Goal: Information Seeking & Learning: Compare options

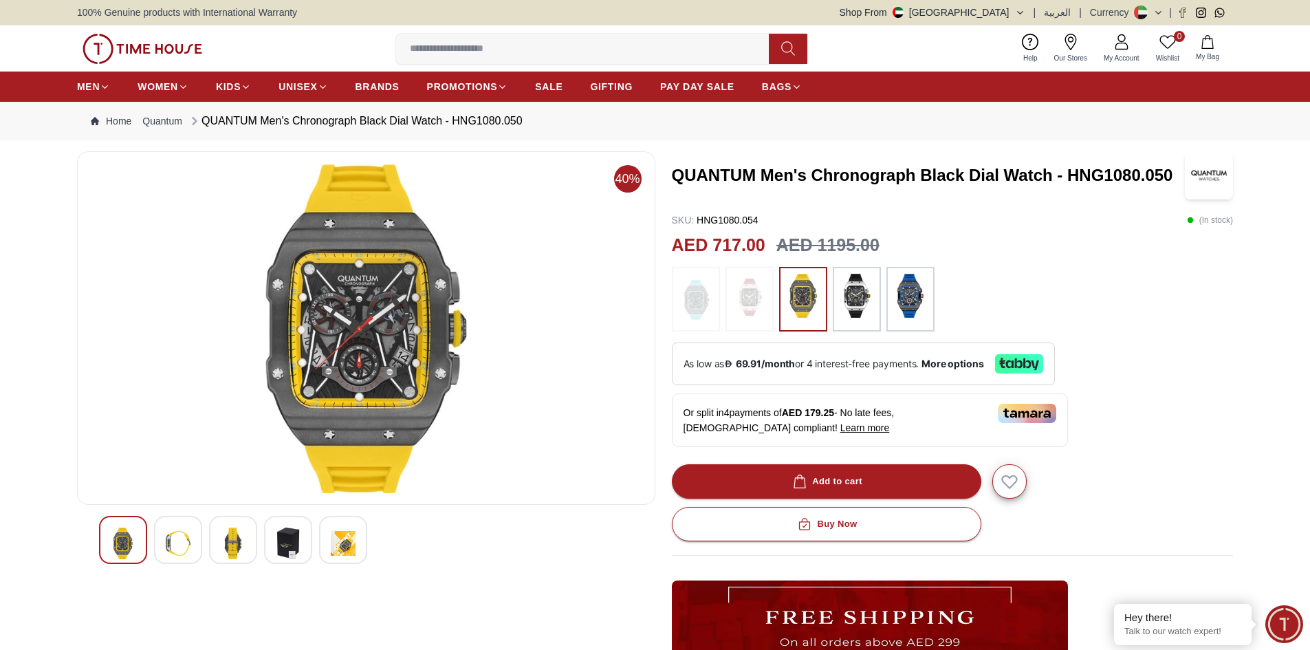
click at [183, 543] on img at bounding box center [178, 543] width 25 height 32
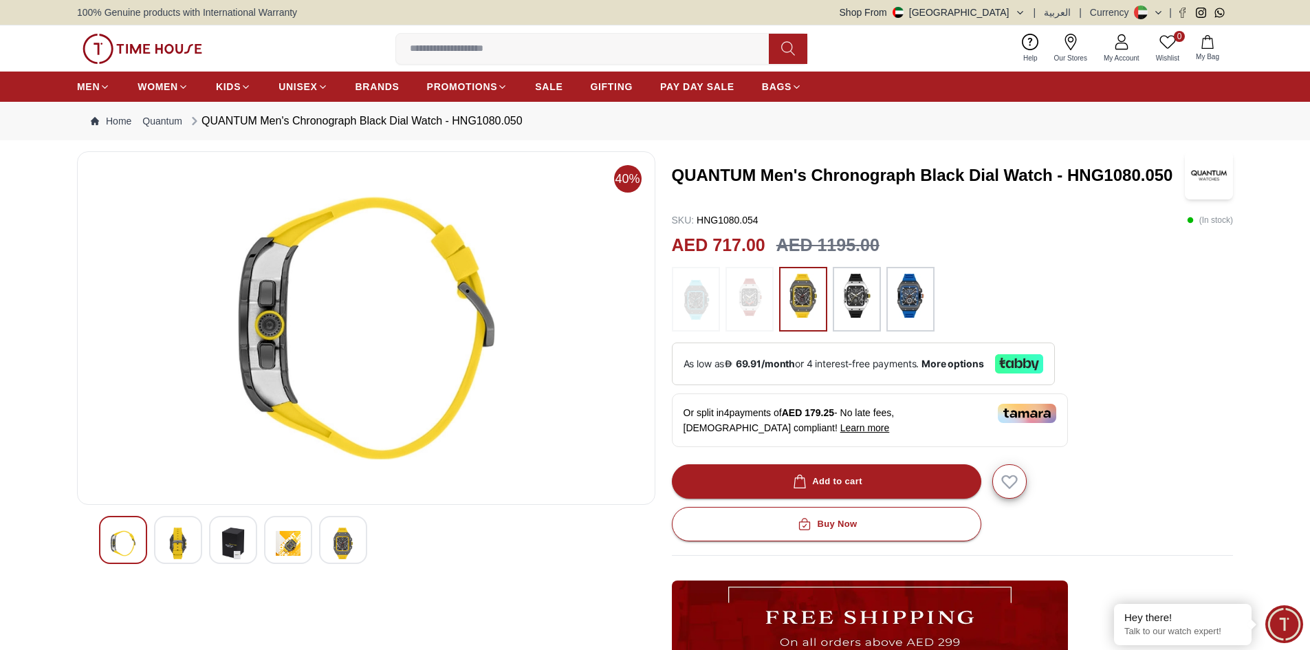
click at [226, 557] on img at bounding box center [233, 543] width 25 height 32
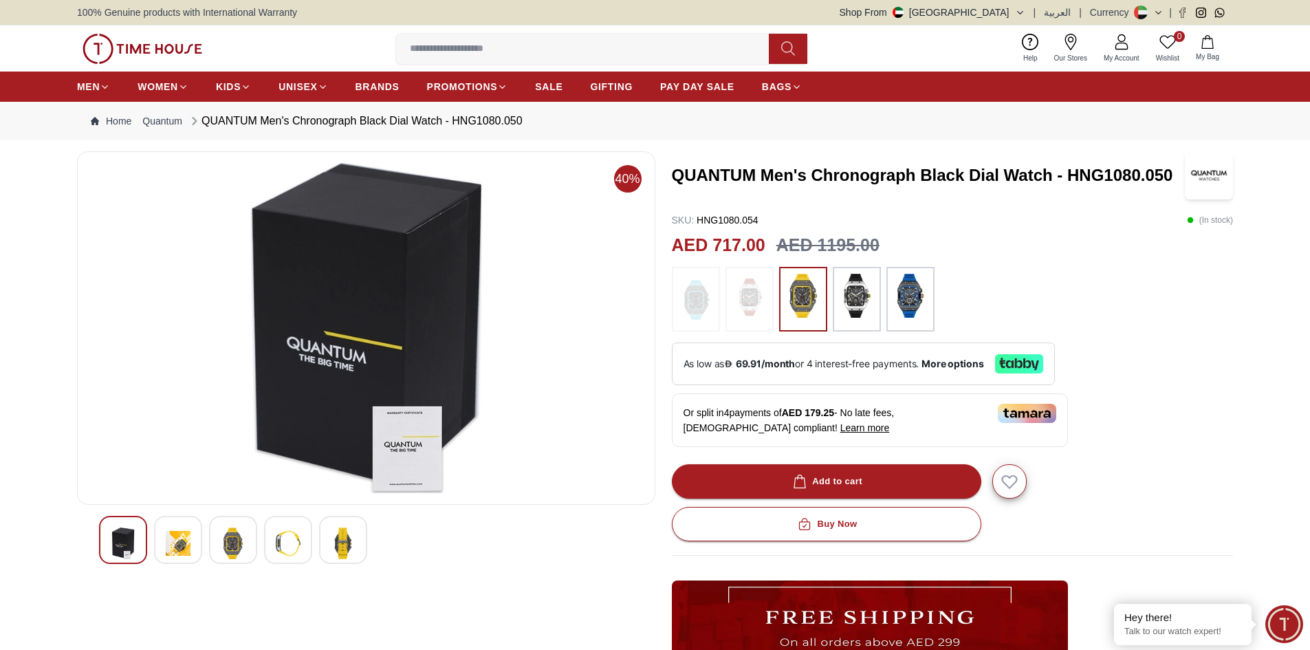
click at [274, 554] on div at bounding box center [288, 540] width 48 height 48
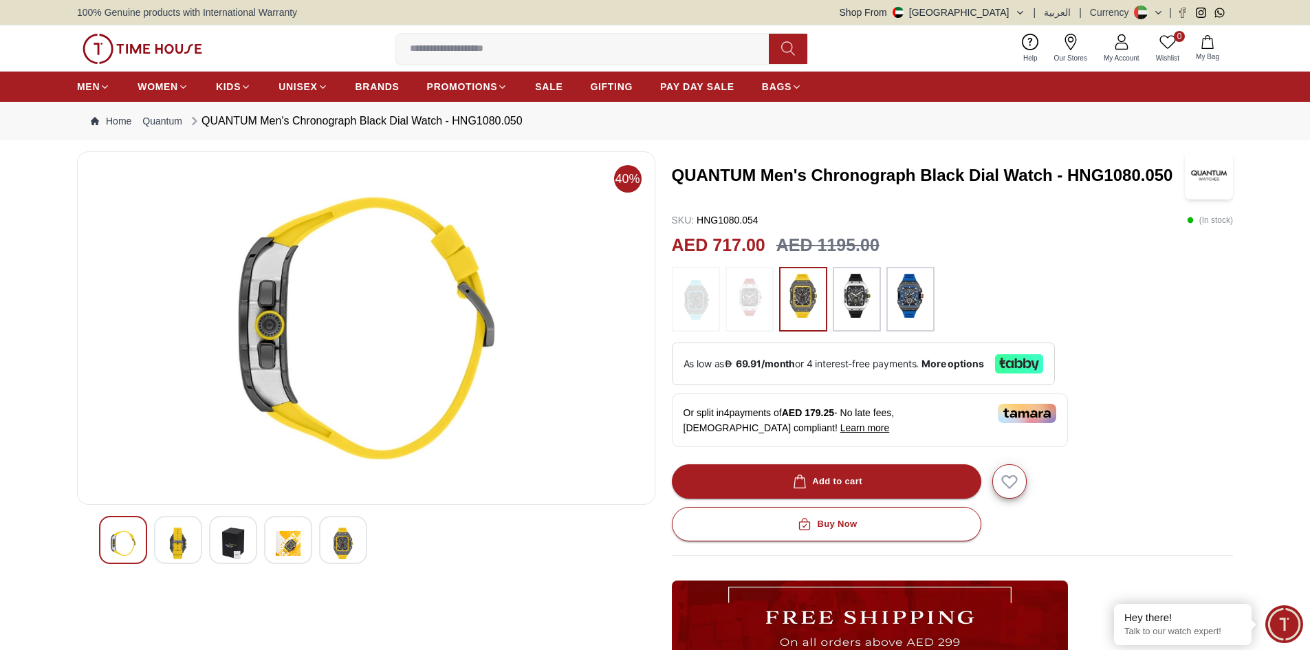
click at [347, 556] on img at bounding box center [343, 543] width 25 height 32
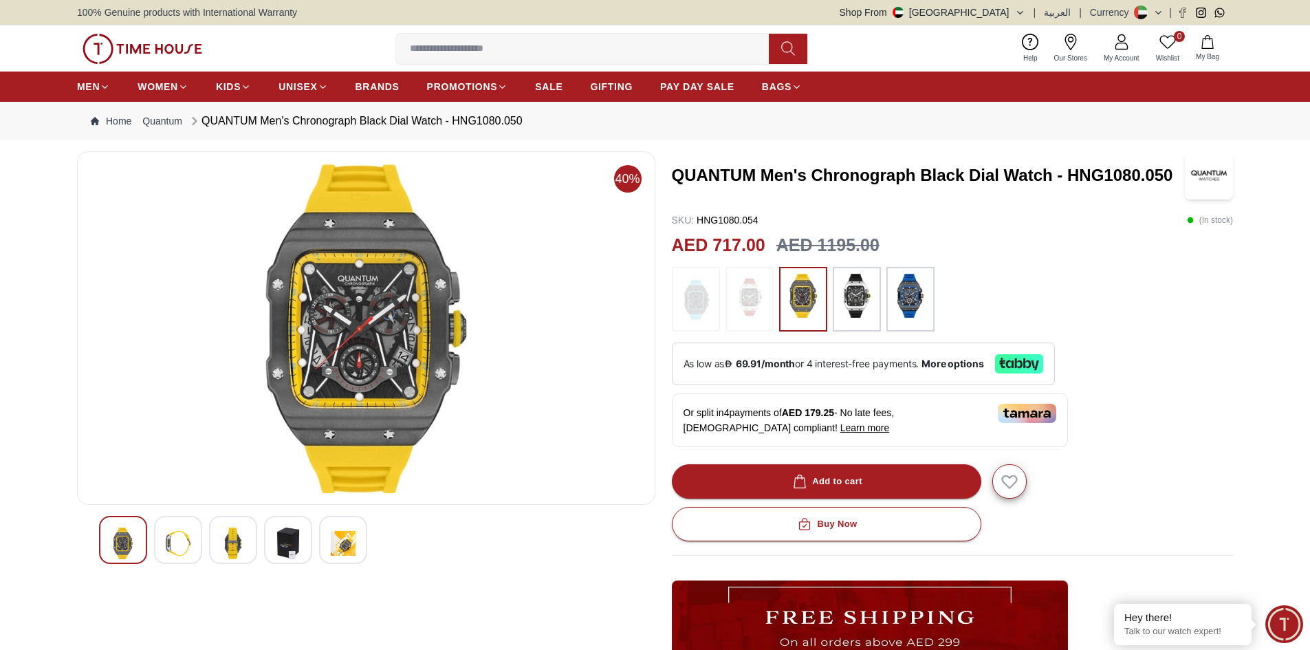
drag, startPoint x: 862, startPoint y: 295, endPoint x: 855, endPoint y: 299, distance: 8.0
click at [862, 295] on img at bounding box center [857, 296] width 34 height 44
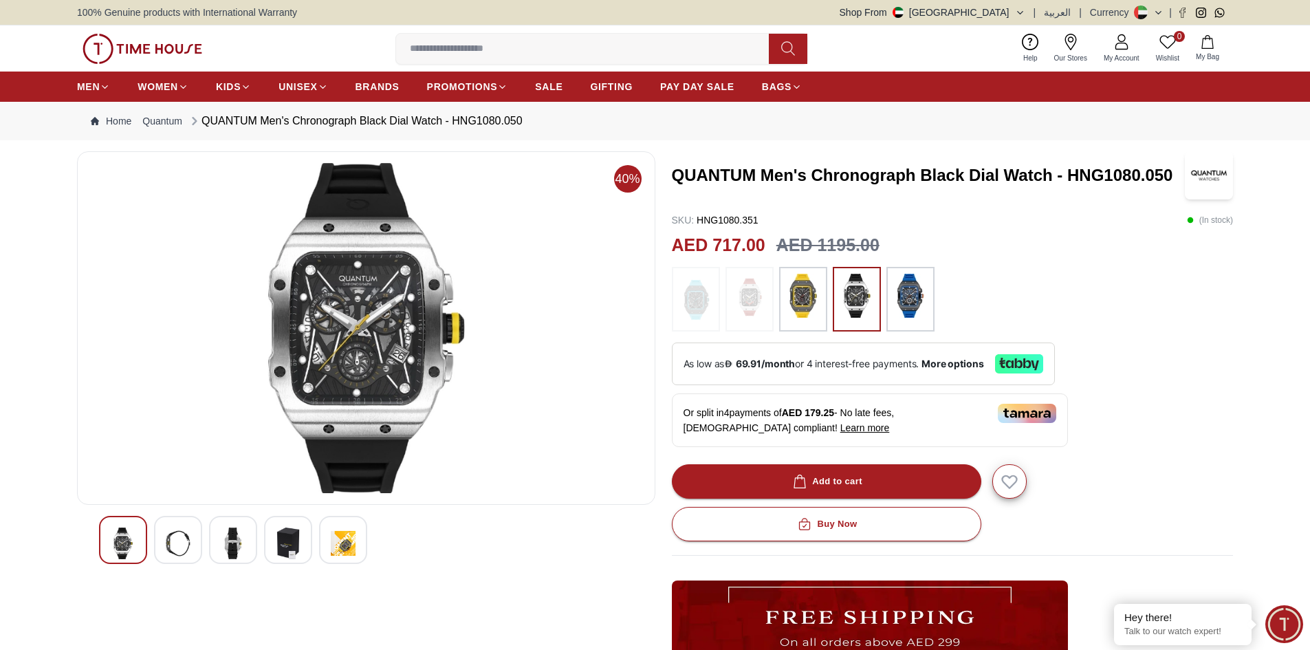
click at [170, 544] on img at bounding box center [178, 543] width 25 height 32
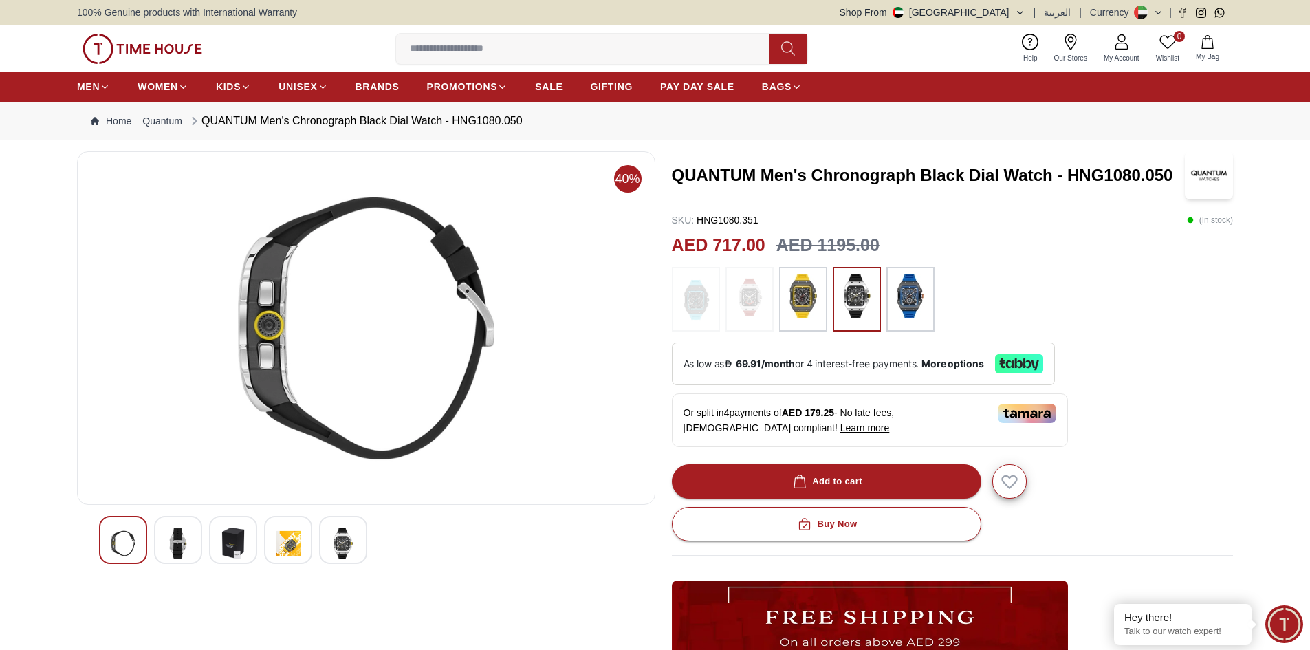
click at [234, 556] on img at bounding box center [233, 543] width 25 height 32
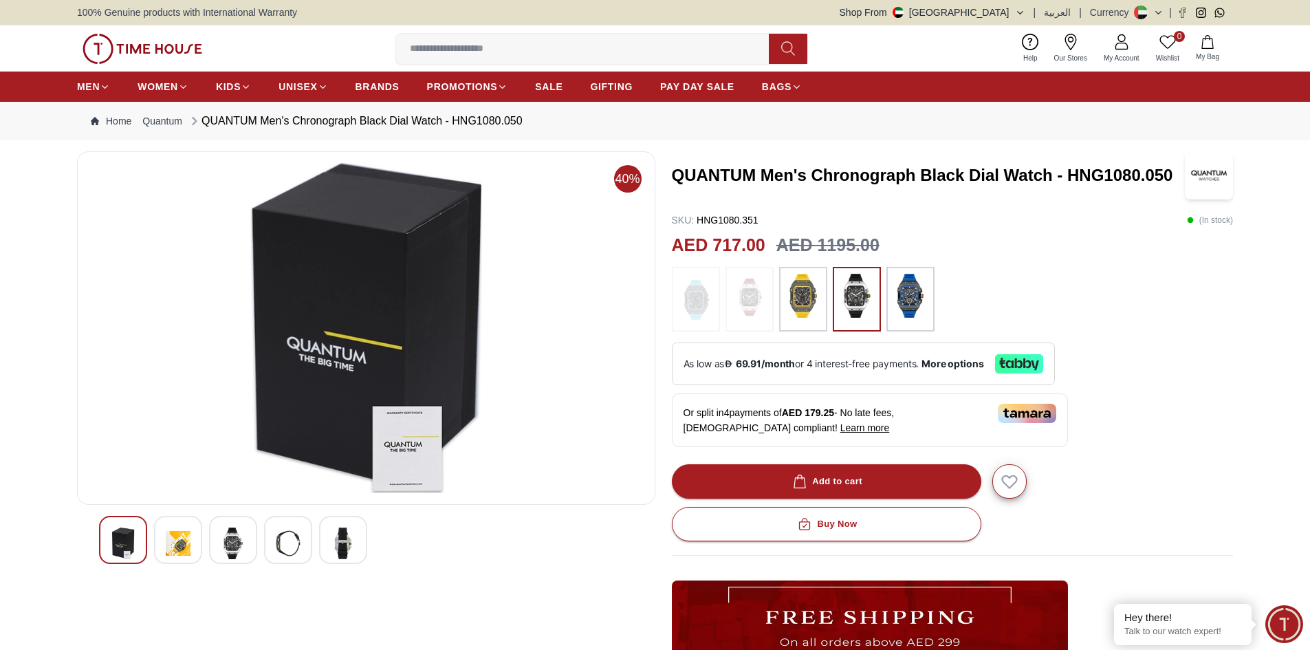
click at [279, 553] on img at bounding box center [288, 543] width 25 height 32
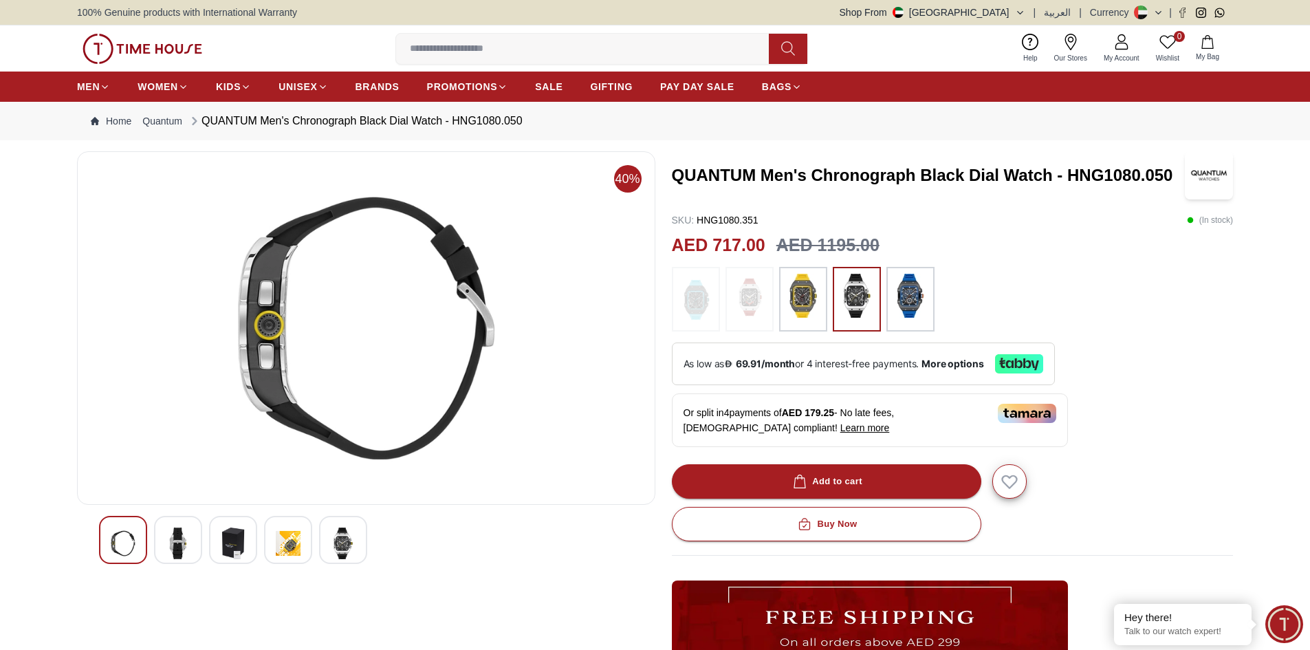
click at [345, 546] on img at bounding box center [343, 543] width 25 height 32
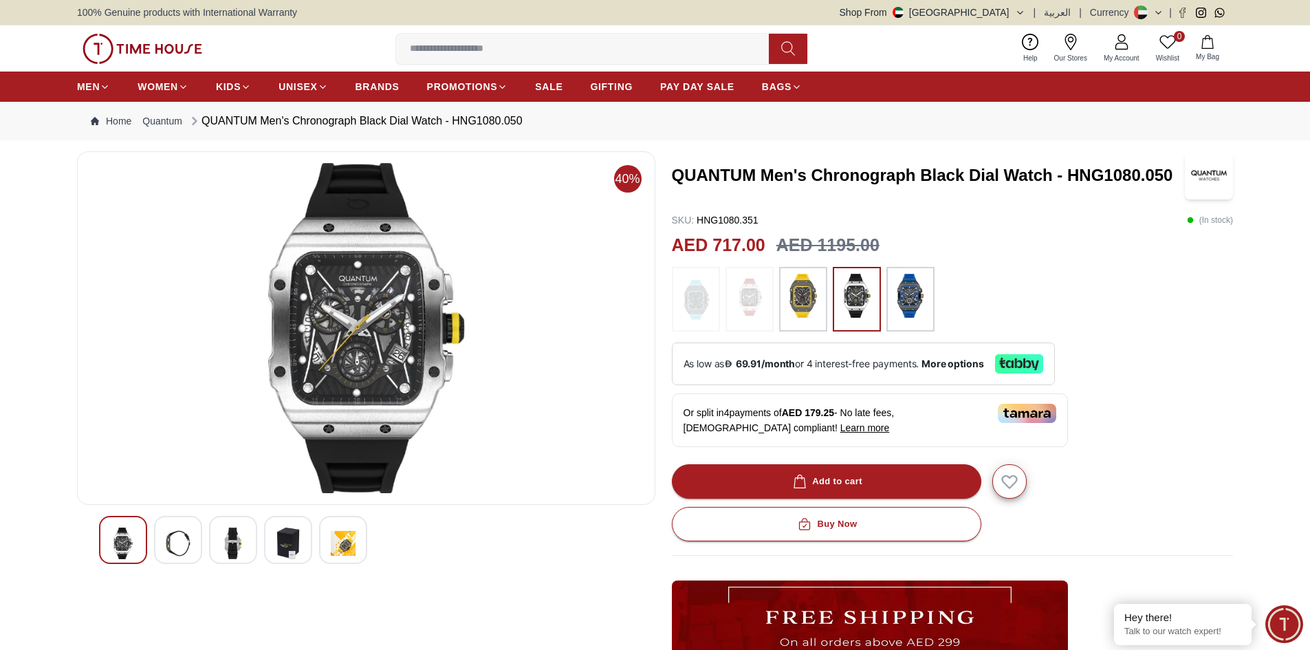
click at [109, 542] on div at bounding box center [123, 540] width 48 height 48
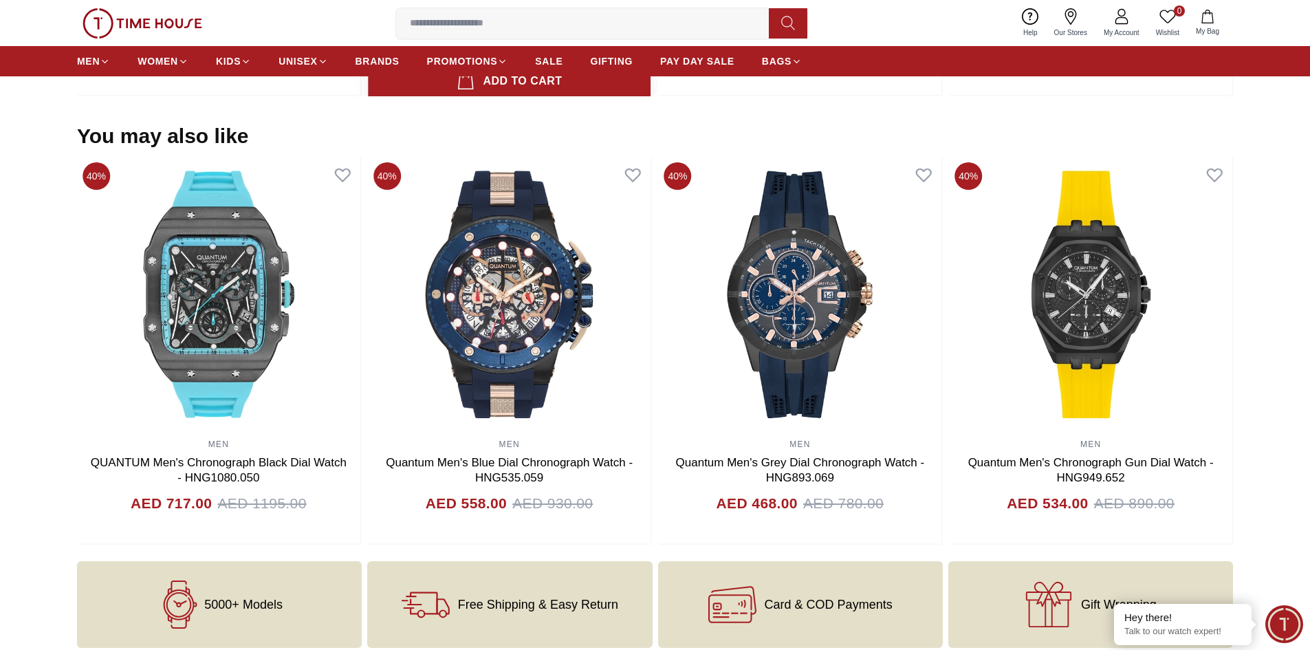
scroll to position [1306, 0]
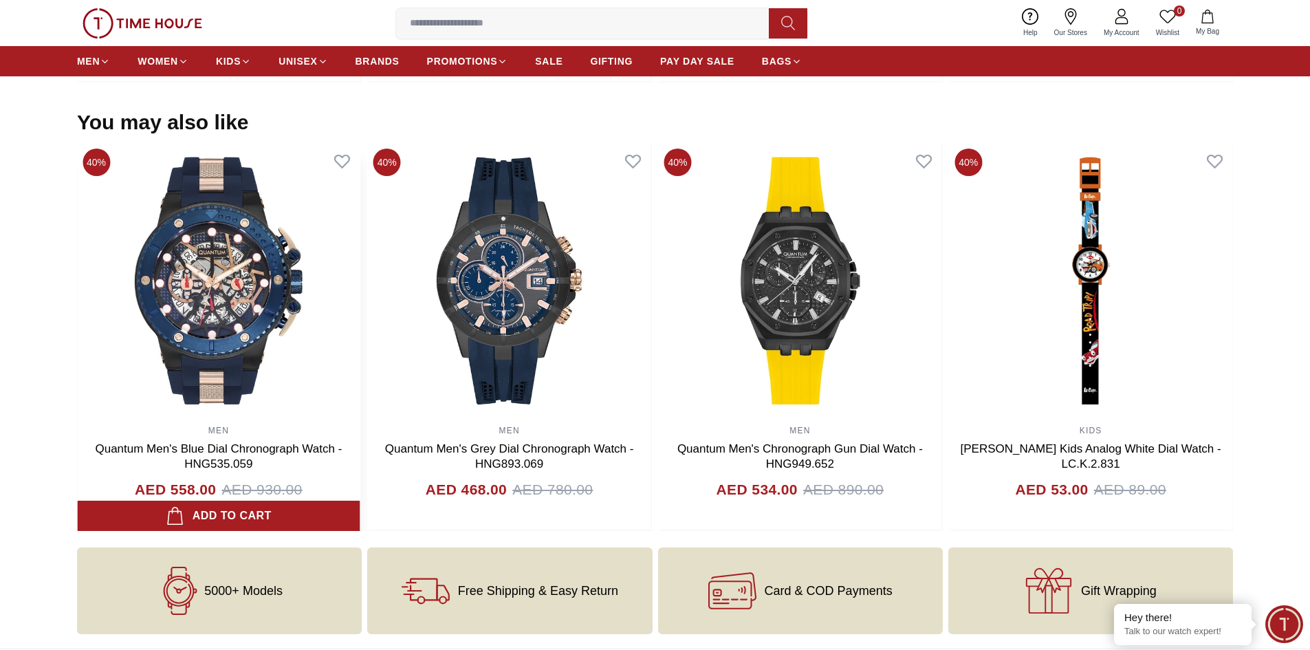
click at [360, 294] on img at bounding box center [218, 280] width 283 height 275
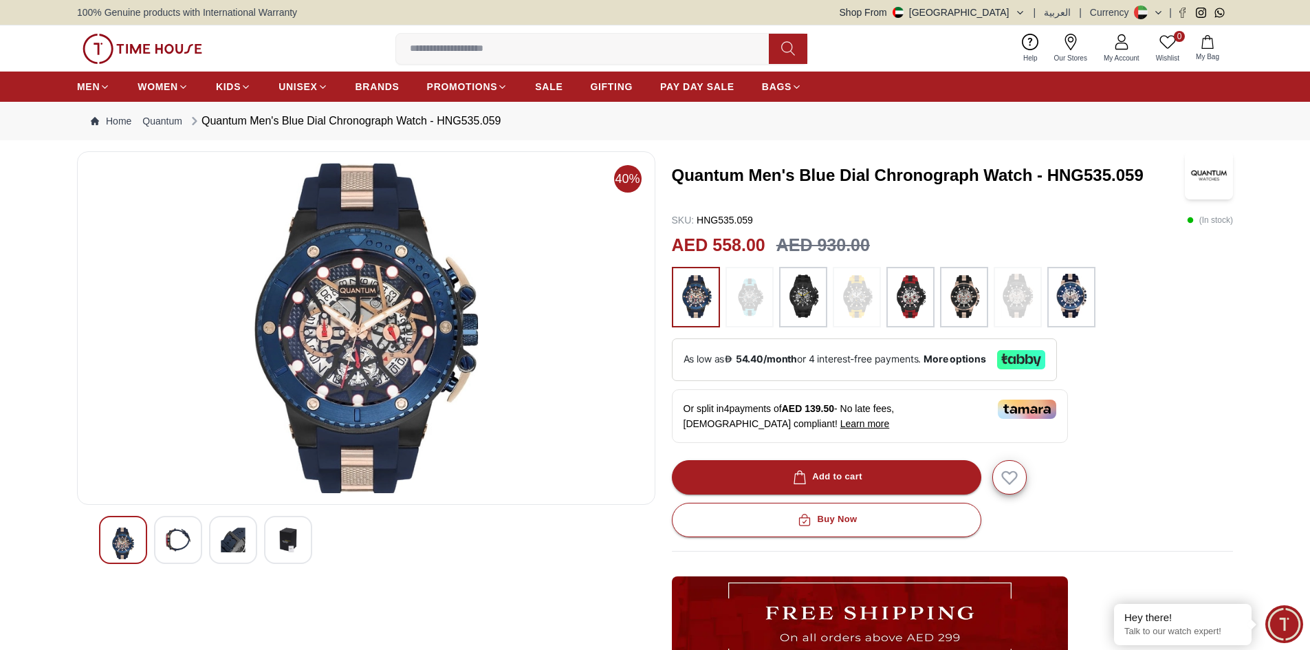
click at [802, 305] on img at bounding box center [803, 297] width 34 height 47
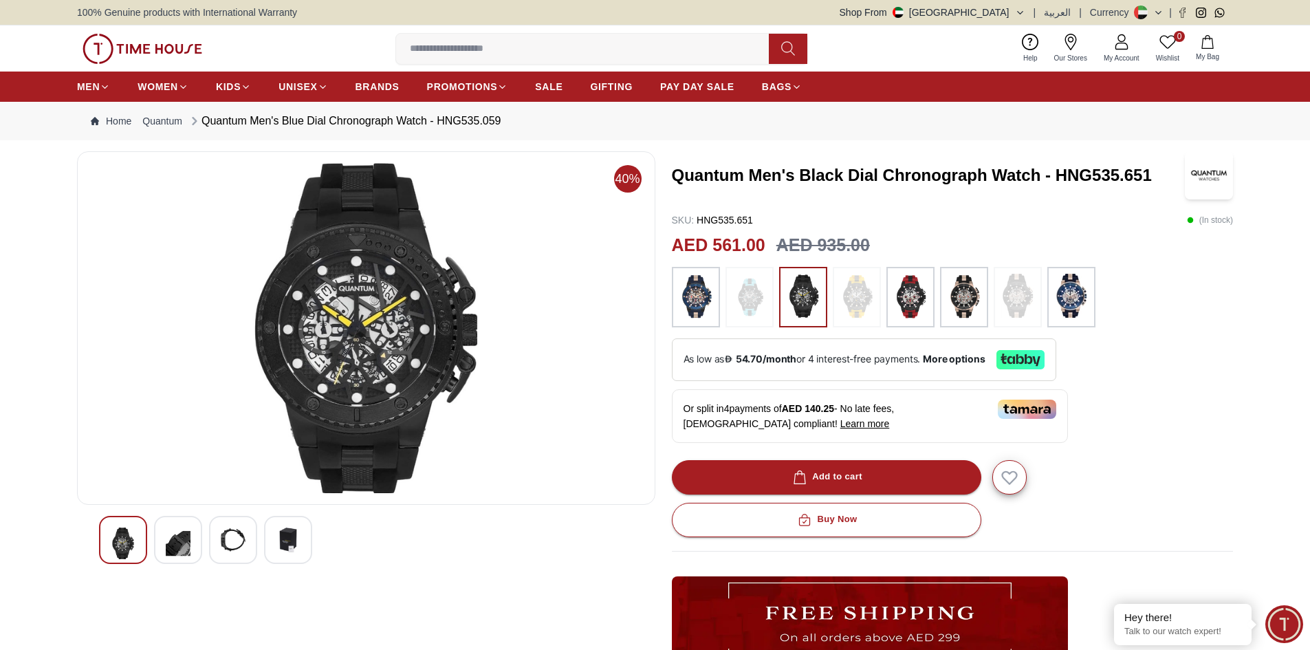
click at [290, 536] on img at bounding box center [288, 539] width 25 height 25
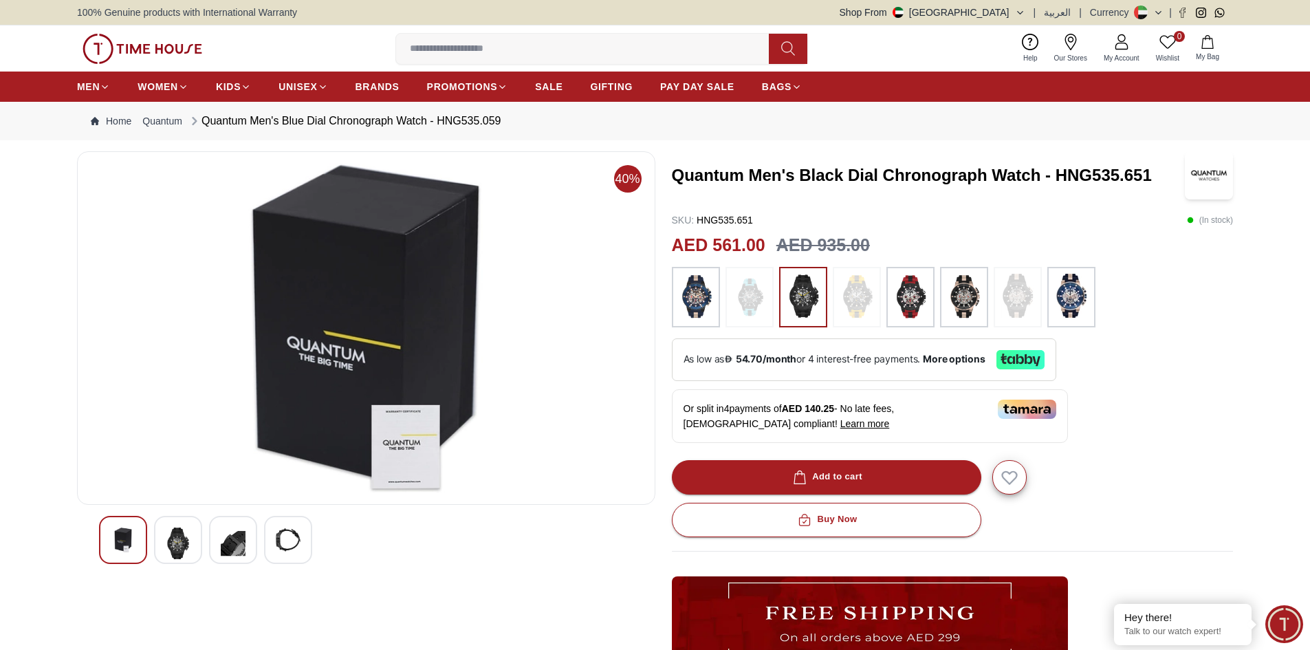
click at [237, 549] on img at bounding box center [233, 543] width 25 height 32
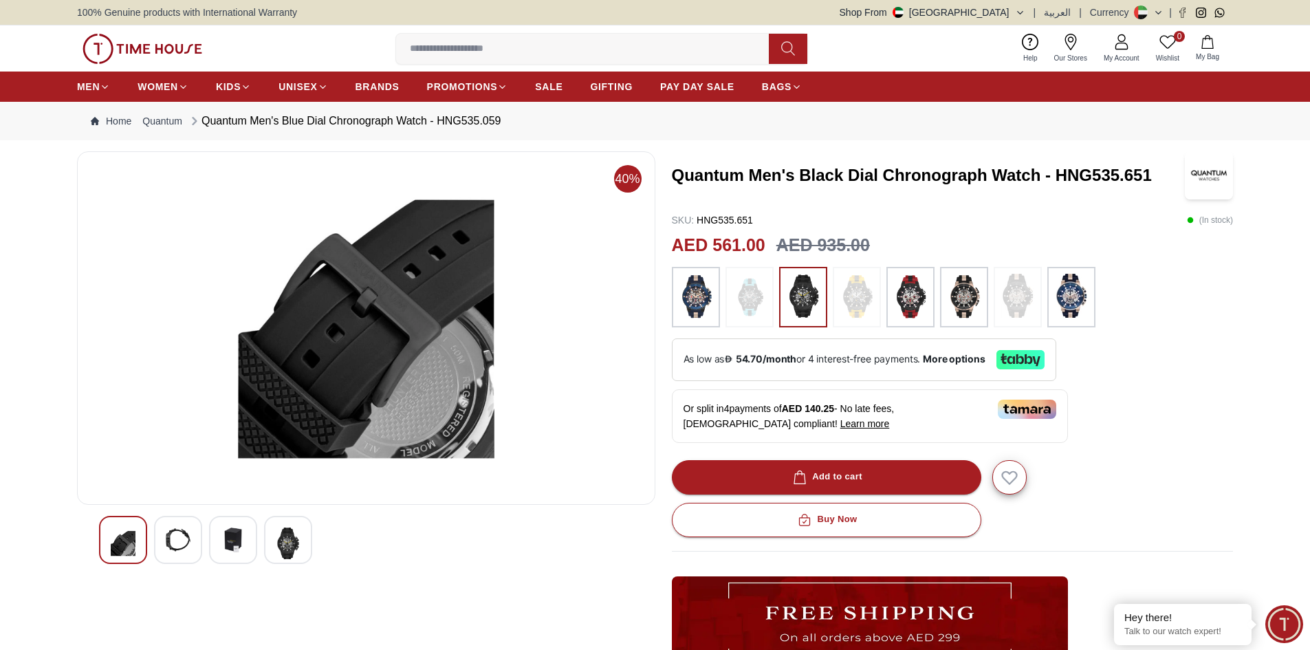
click at [168, 529] on img at bounding box center [178, 539] width 25 height 25
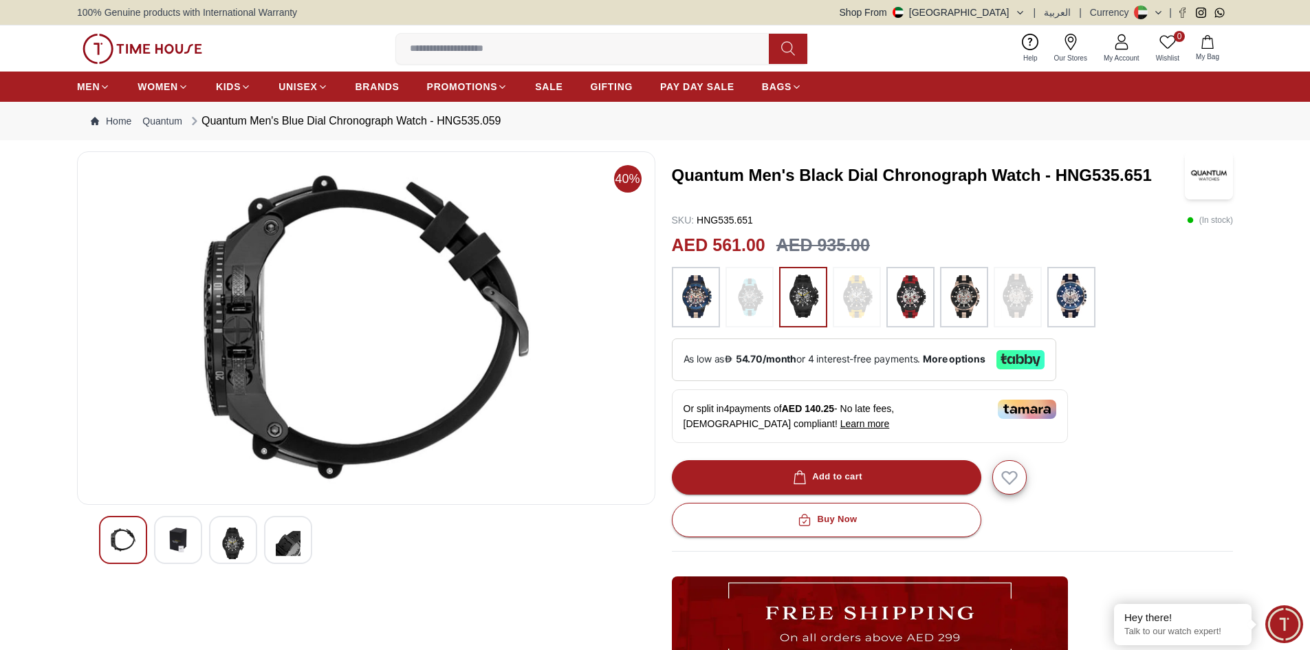
click at [131, 544] on img at bounding box center [123, 539] width 25 height 25
click at [181, 548] on img at bounding box center [178, 539] width 25 height 25
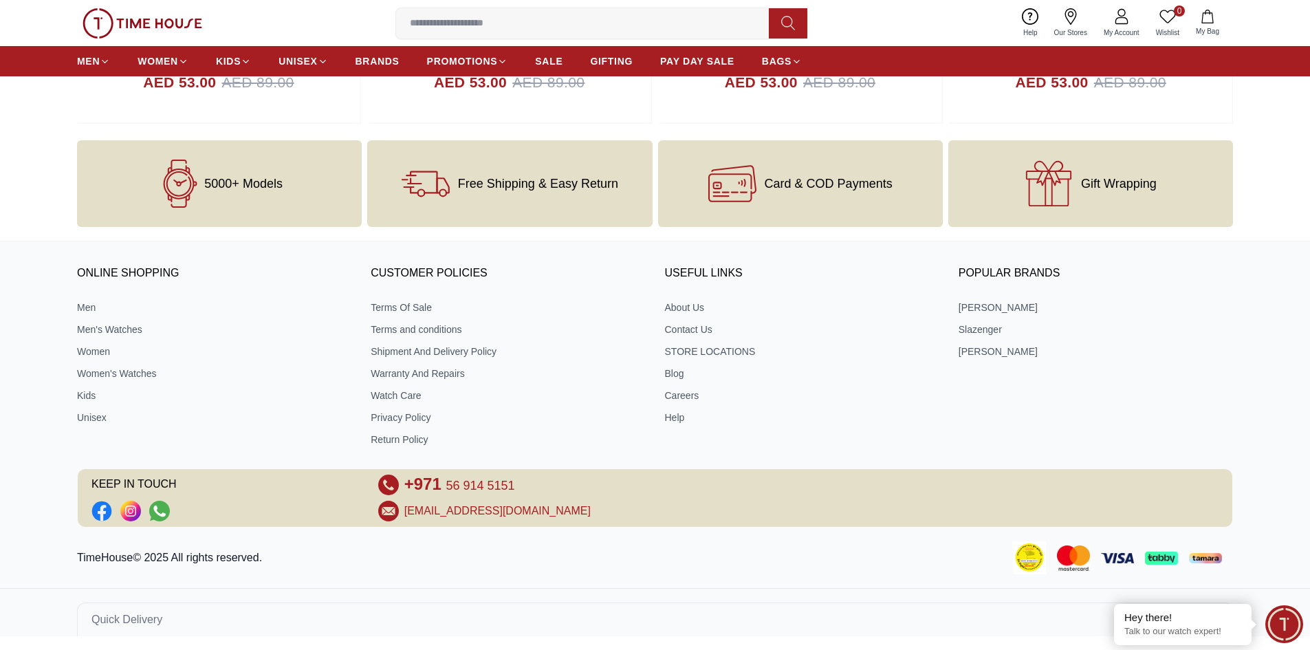
scroll to position [1296, 0]
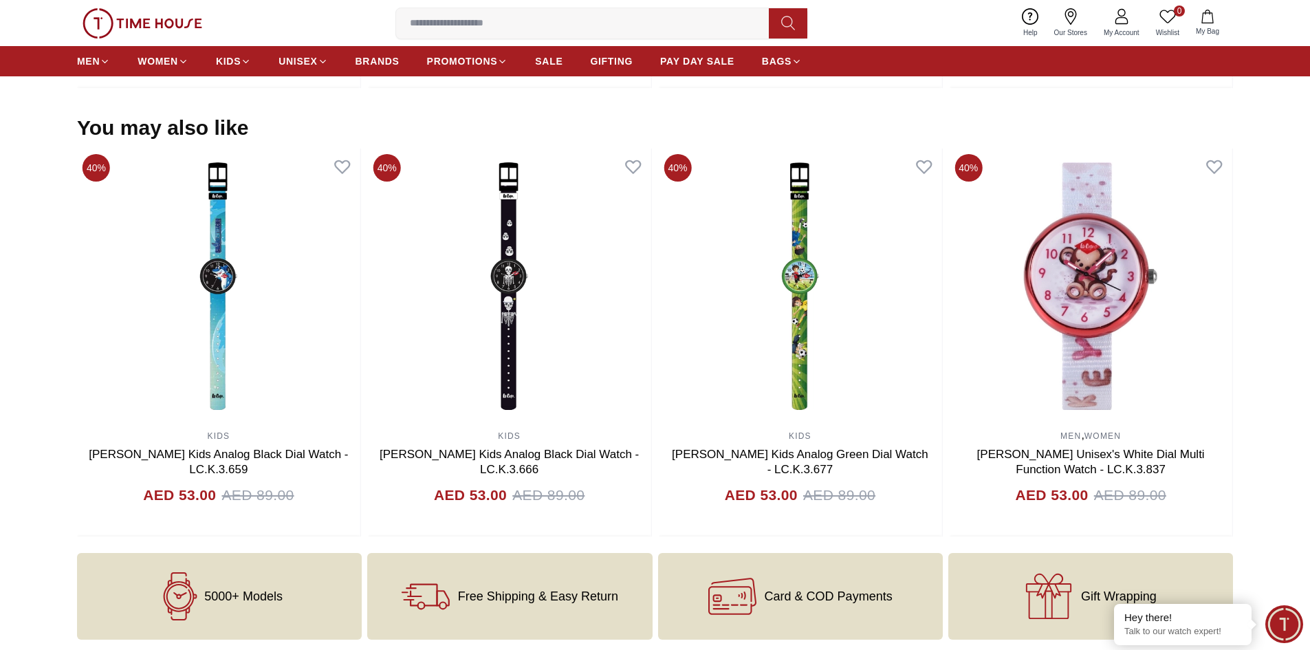
click at [243, 597] on span "5000+ Models" at bounding box center [243, 596] width 78 height 14
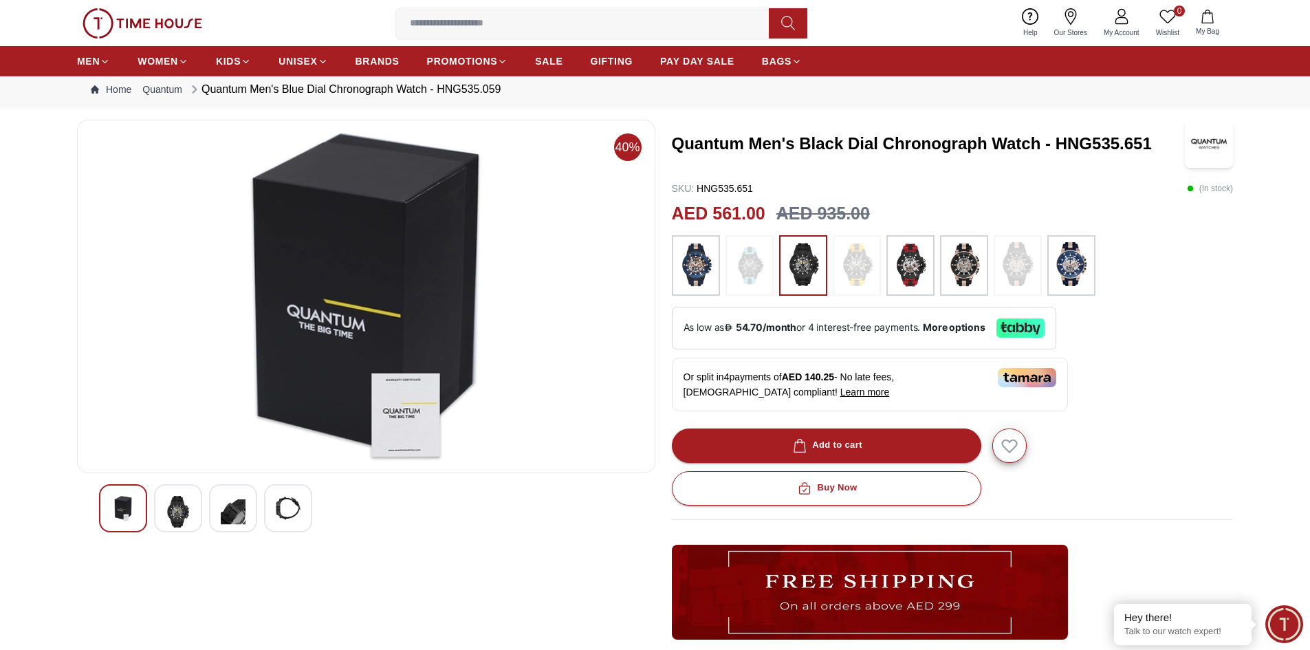
scroll to position [0, 0]
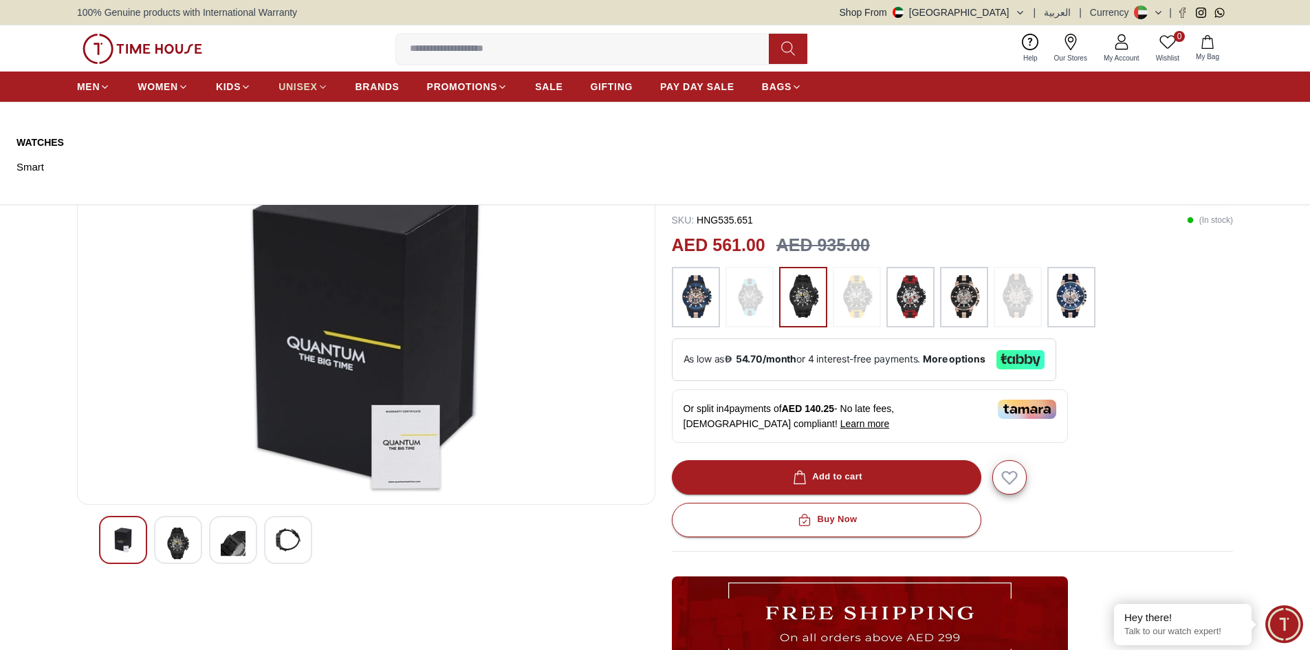
click at [299, 87] on span "UNISEX" at bounding box center [297, 87] width 39 height 14
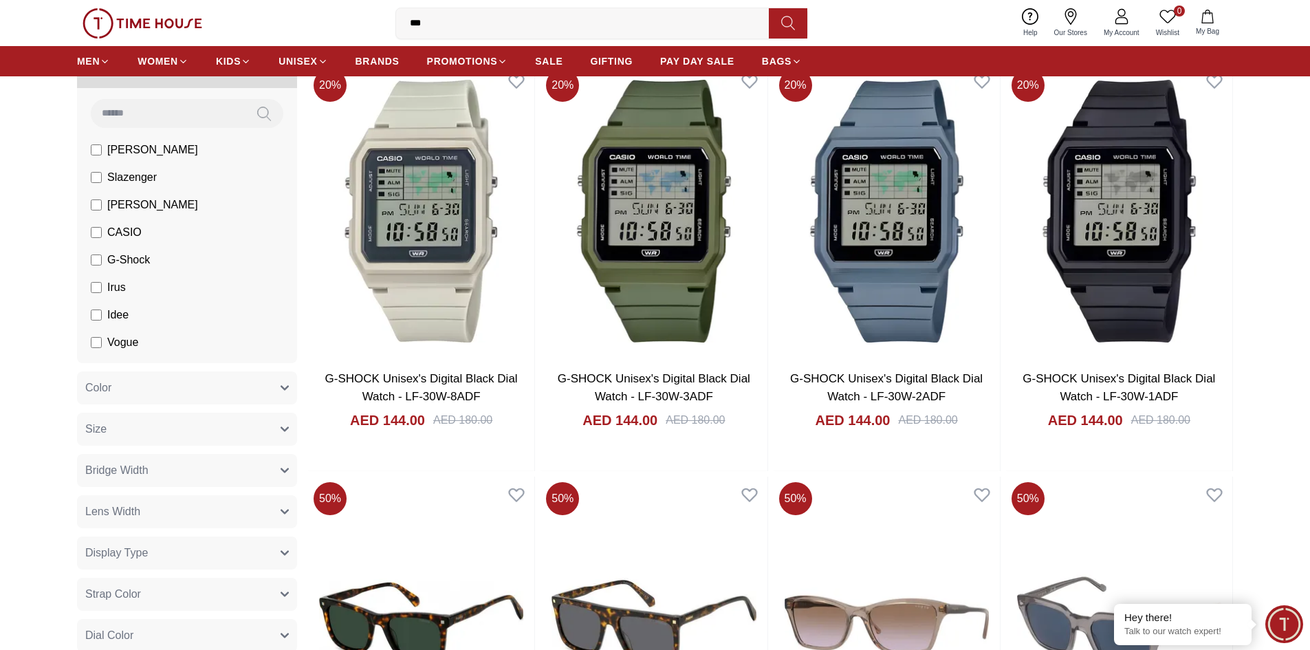
click at [126, 311] on span "Idee" at bounding box center [117, 315] width 21 height 17
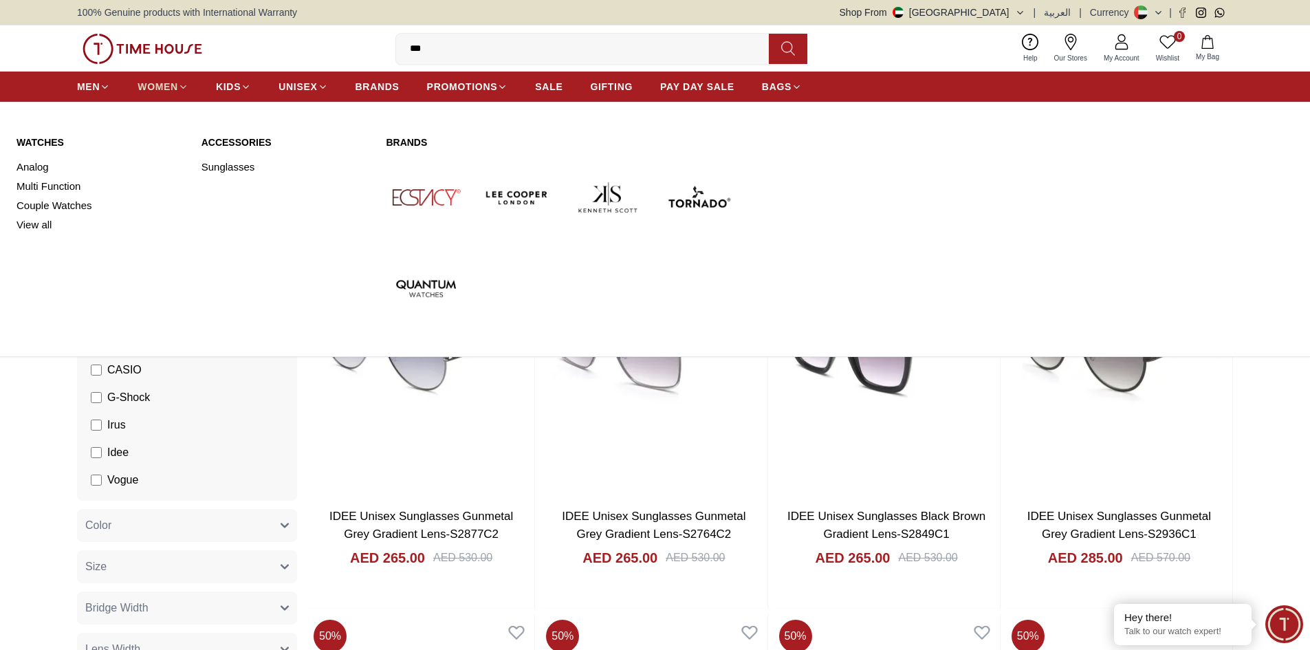
click at [159, 83] on span "WOMEN" at bounding box center [158, 87] width 41 height 14
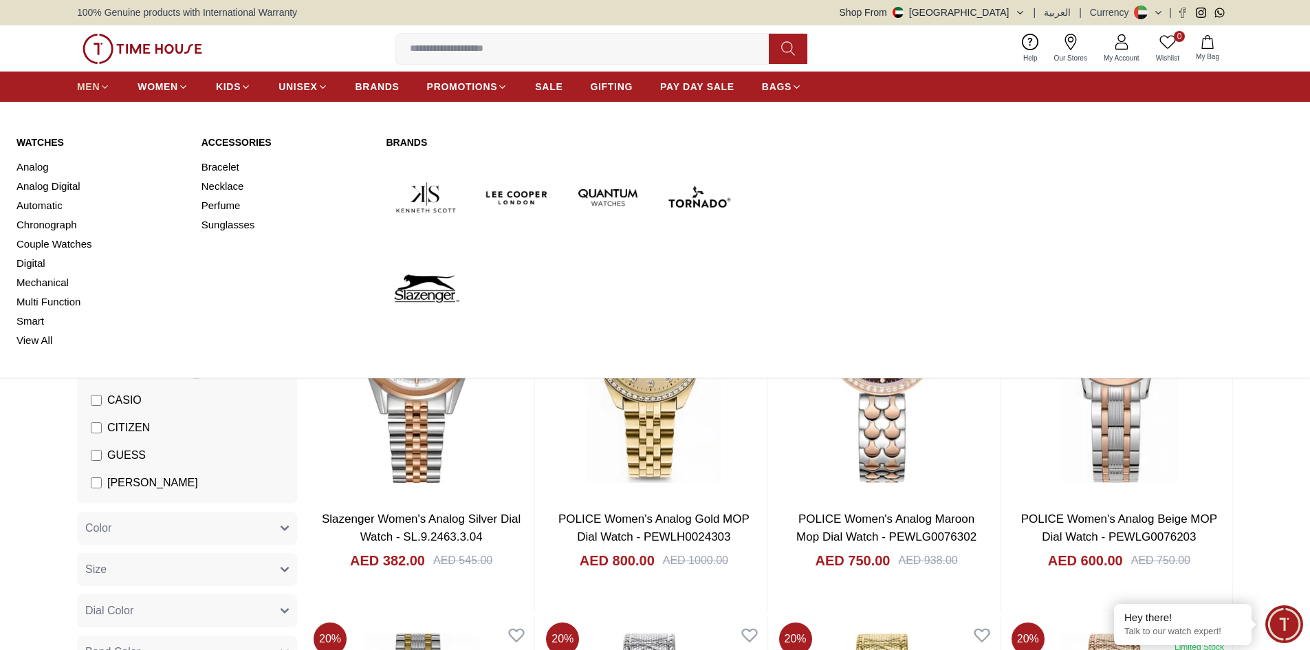
click at [89, 87] on span "MEN" at bounding box center [88, 87] width 23 height 14
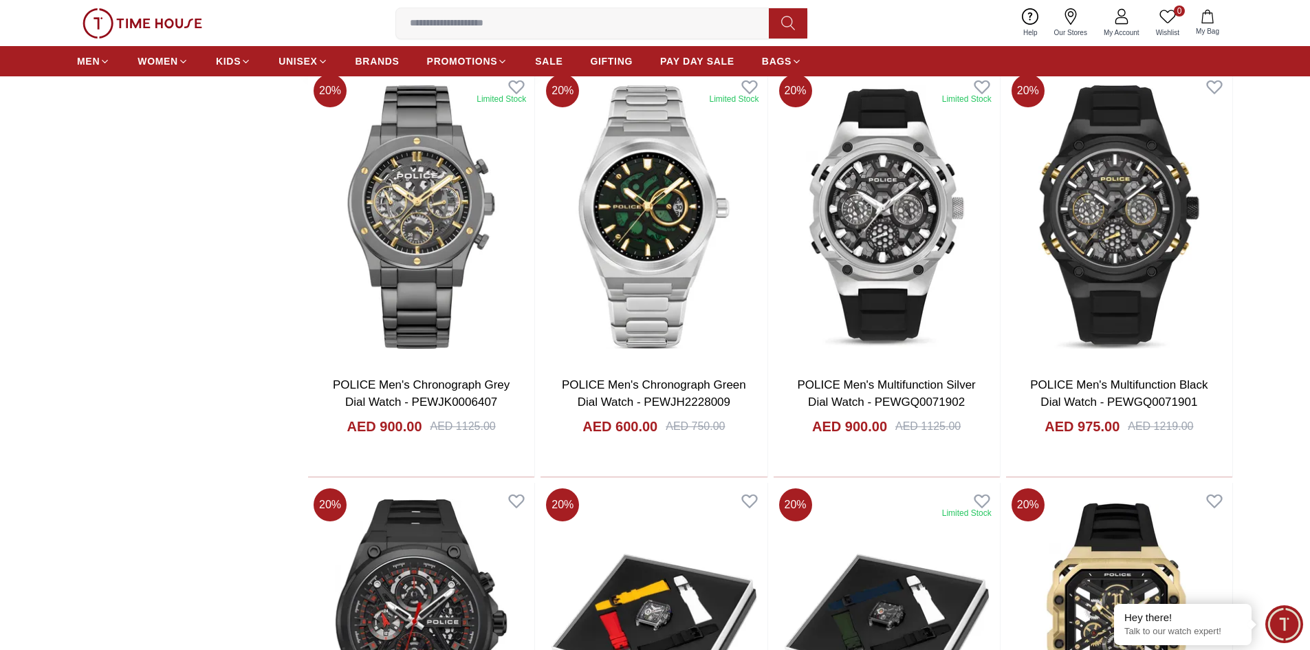
scroll to position [1719, 0]
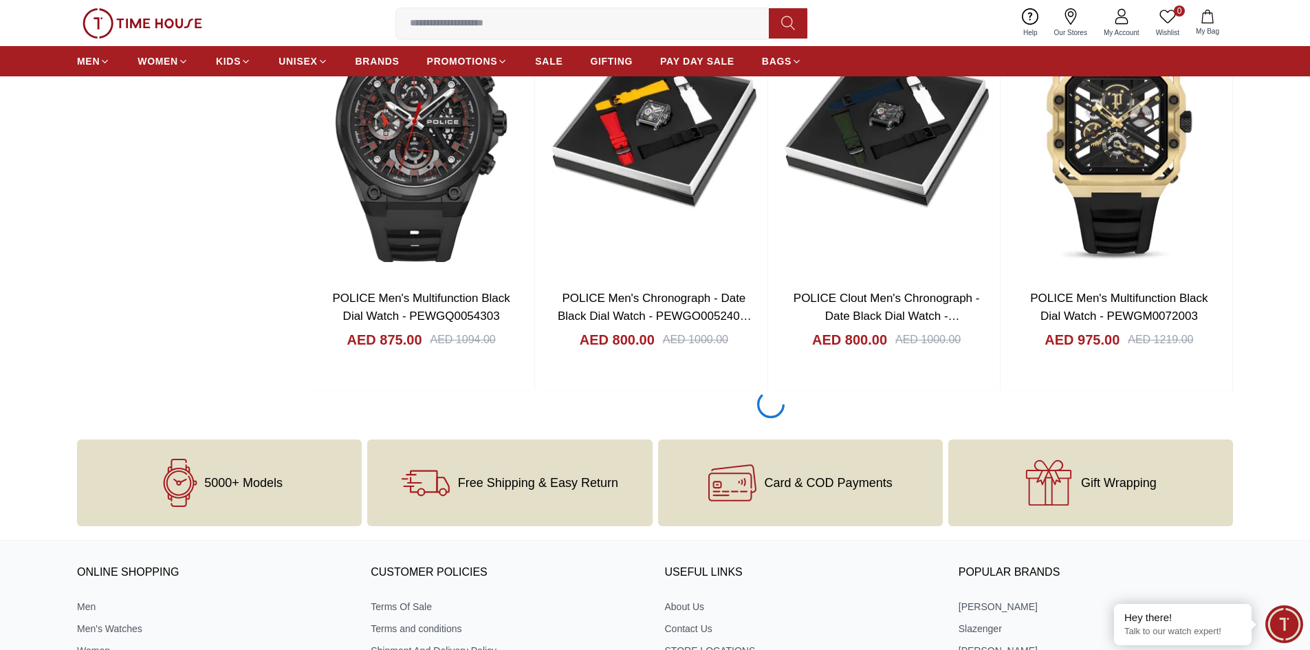
scroll to position [1994, 0]
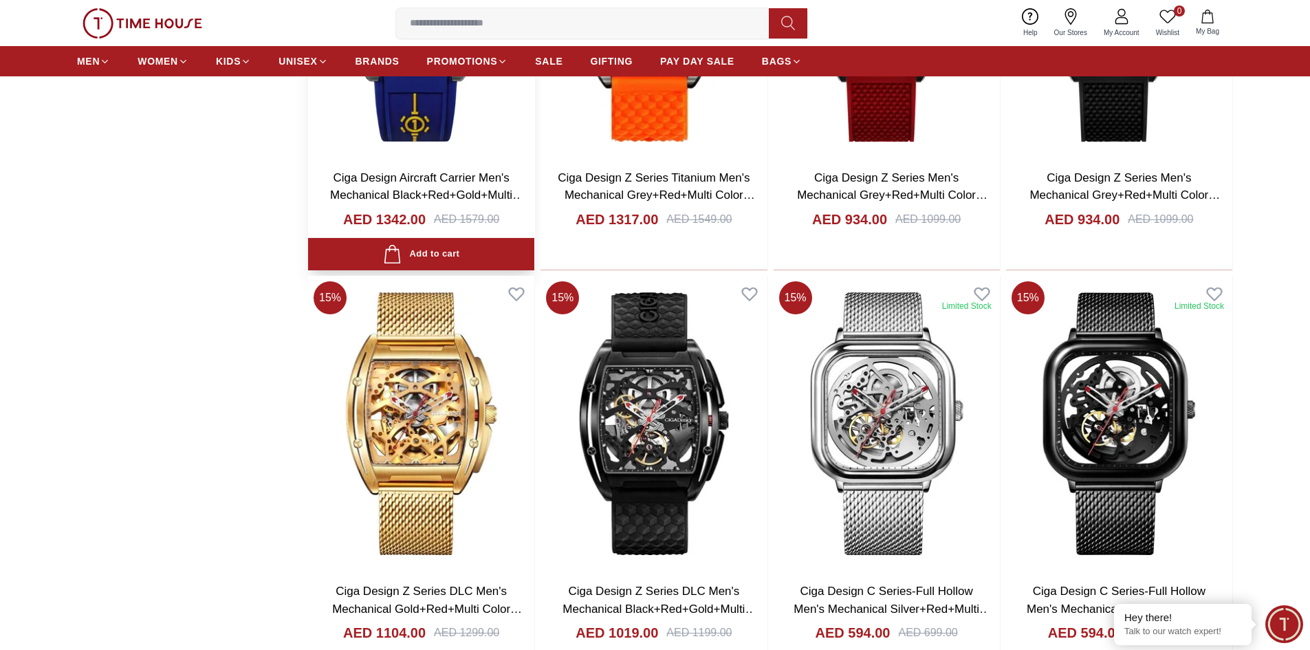
scroll to position [5088, 0]
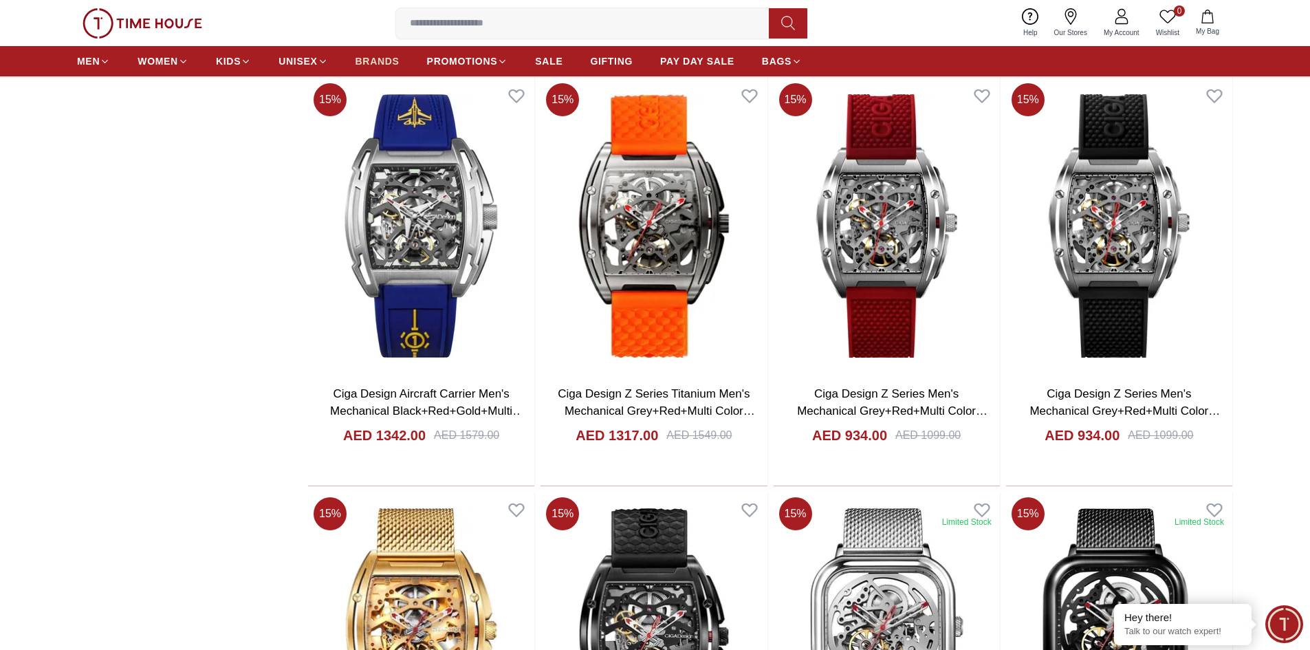
click at [373, 67] on span "BRANDS" at bounding box center [378, 61] width 44 height 14
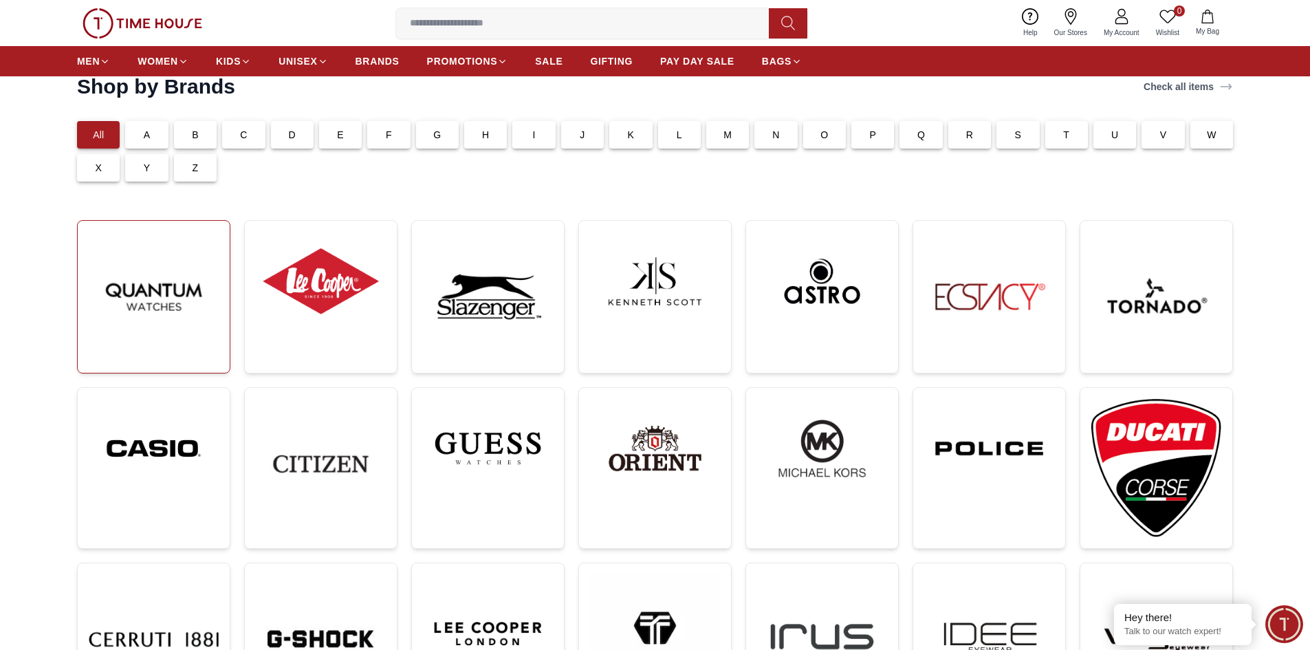
scroll to position [138, 0]
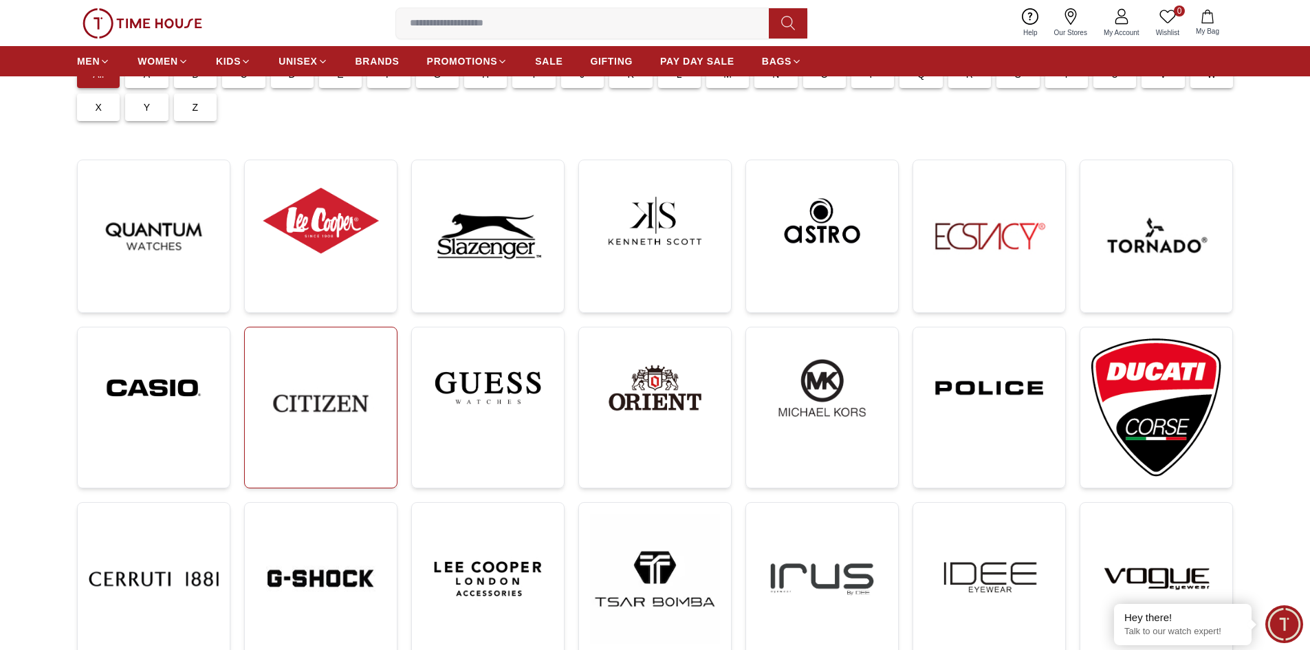
click at [327, 408] on img at bounding box center [321, 403] width 130 height 130
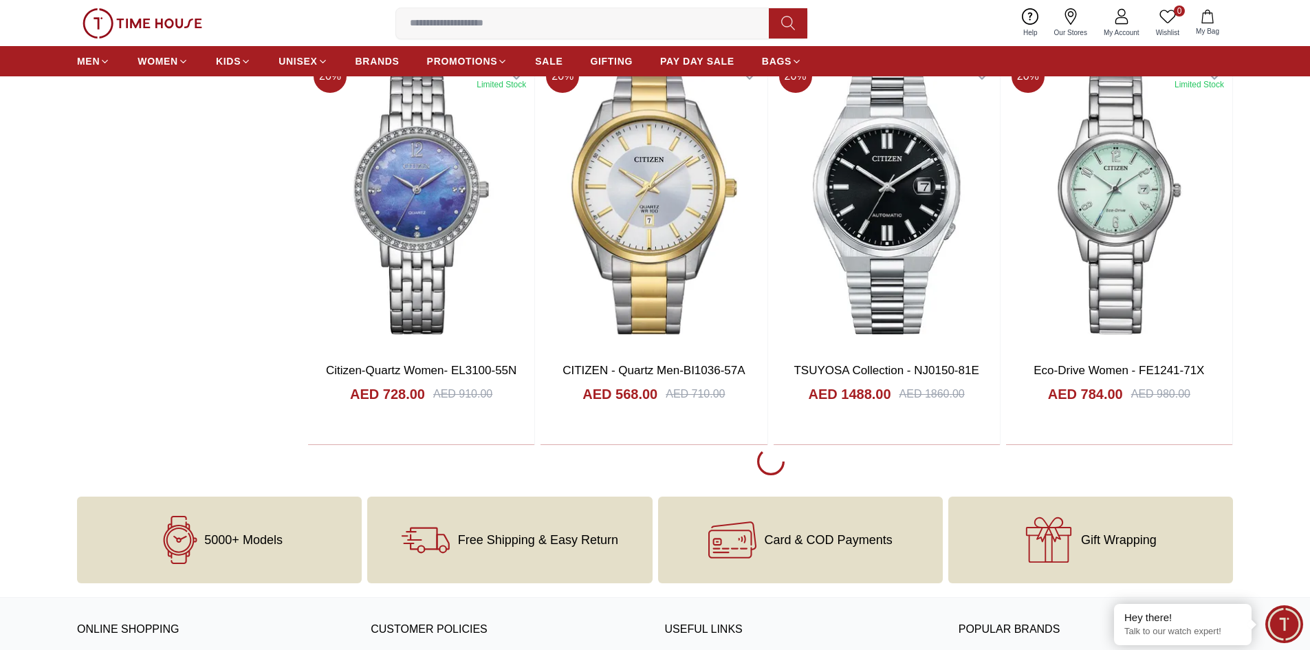
scroll to position [2475, 0]
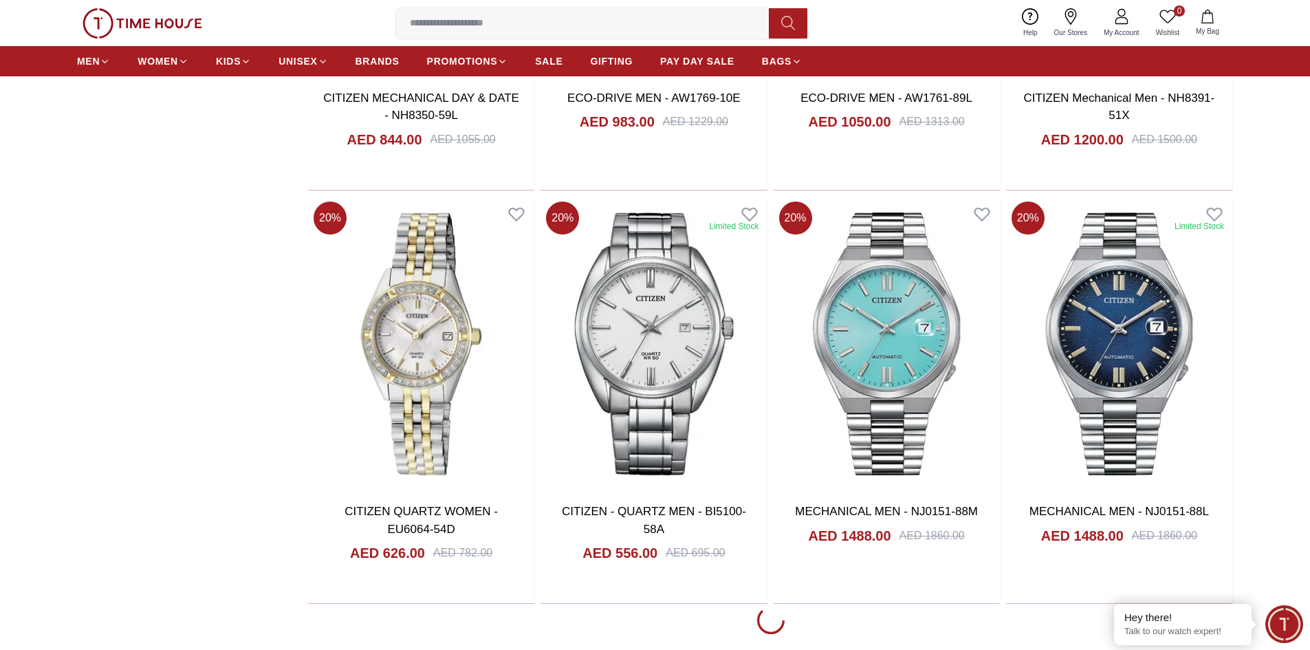
scroll to position [6464, 0]
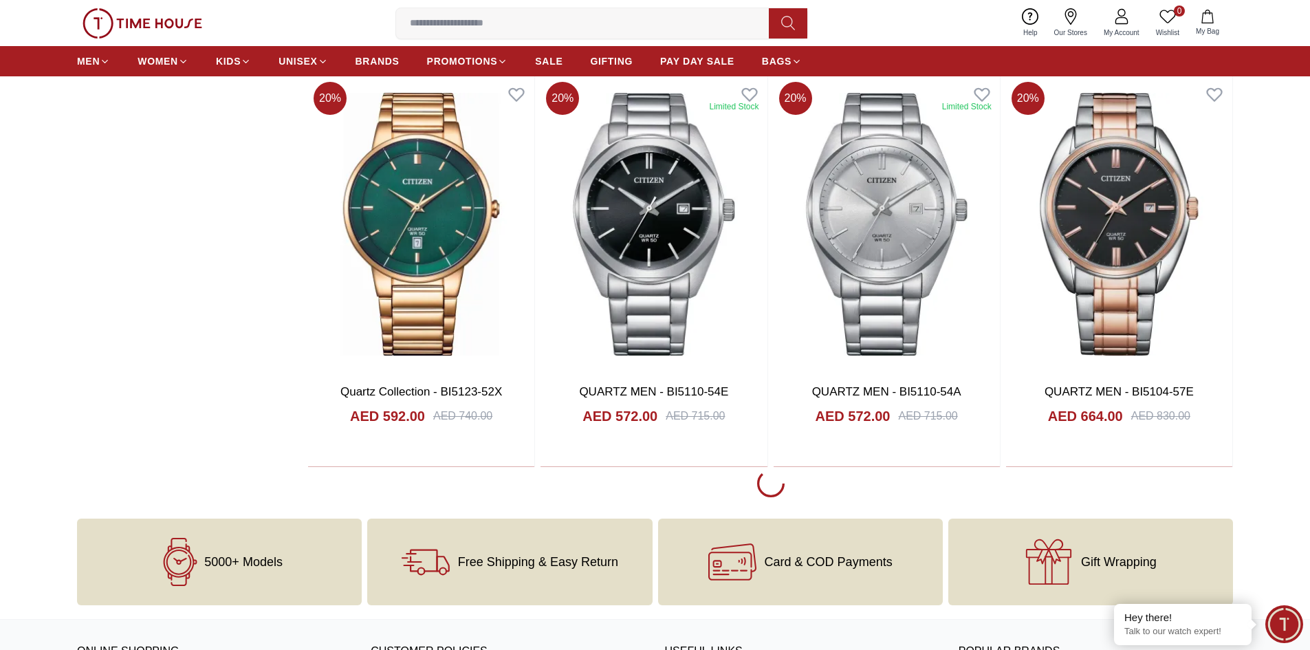
scroll to position [10796, 0]
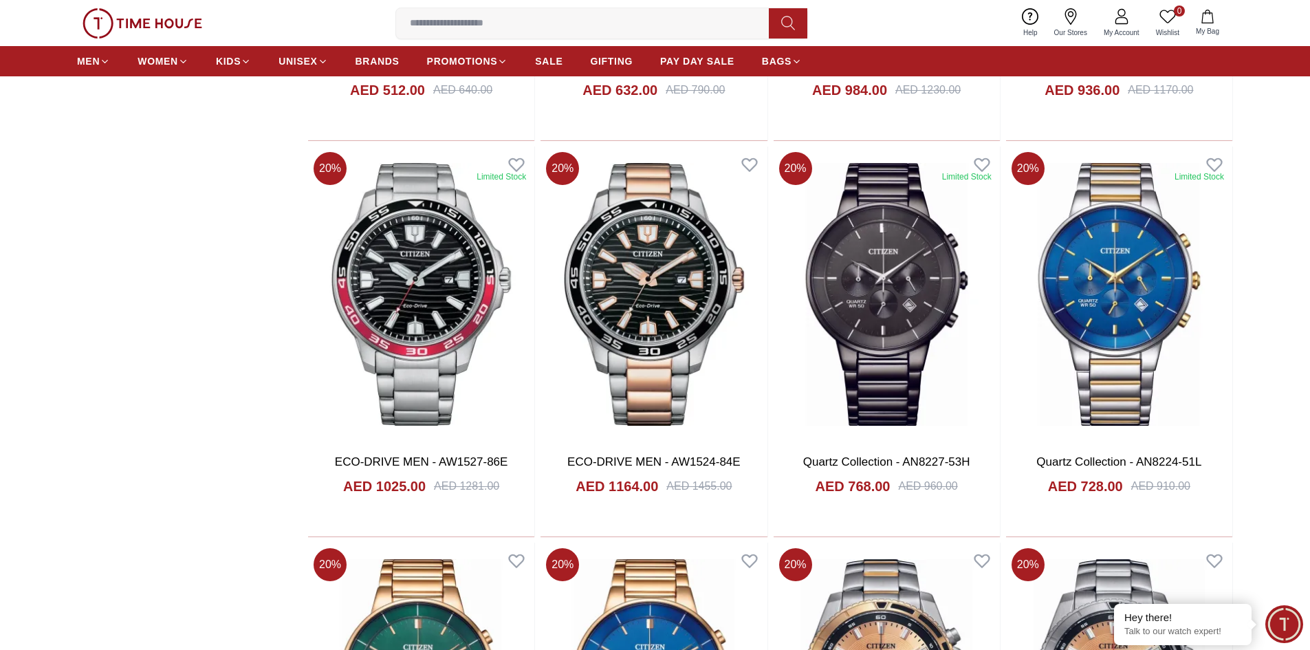
scroll to position [11621, 0]
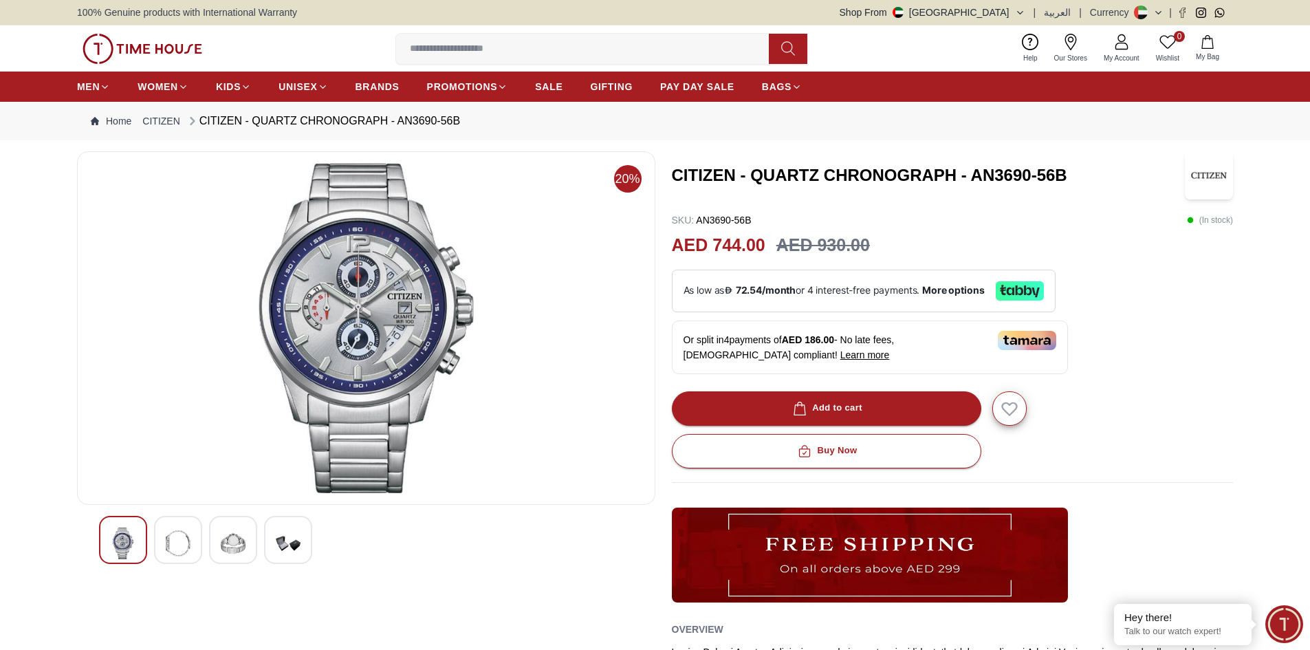
click at [181, 533] on img at bounding box center [178, 543] width 25 height 32
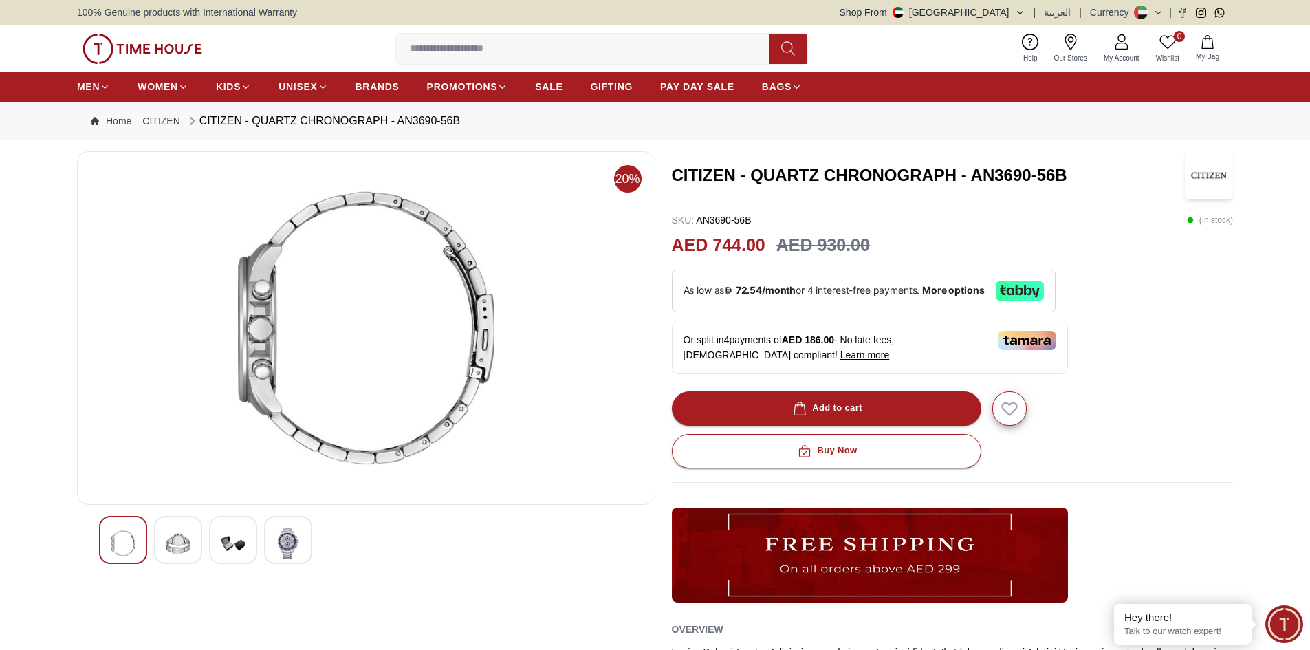
click at [230, 549] on img at bounding box center [233, 543] width 25 height 32
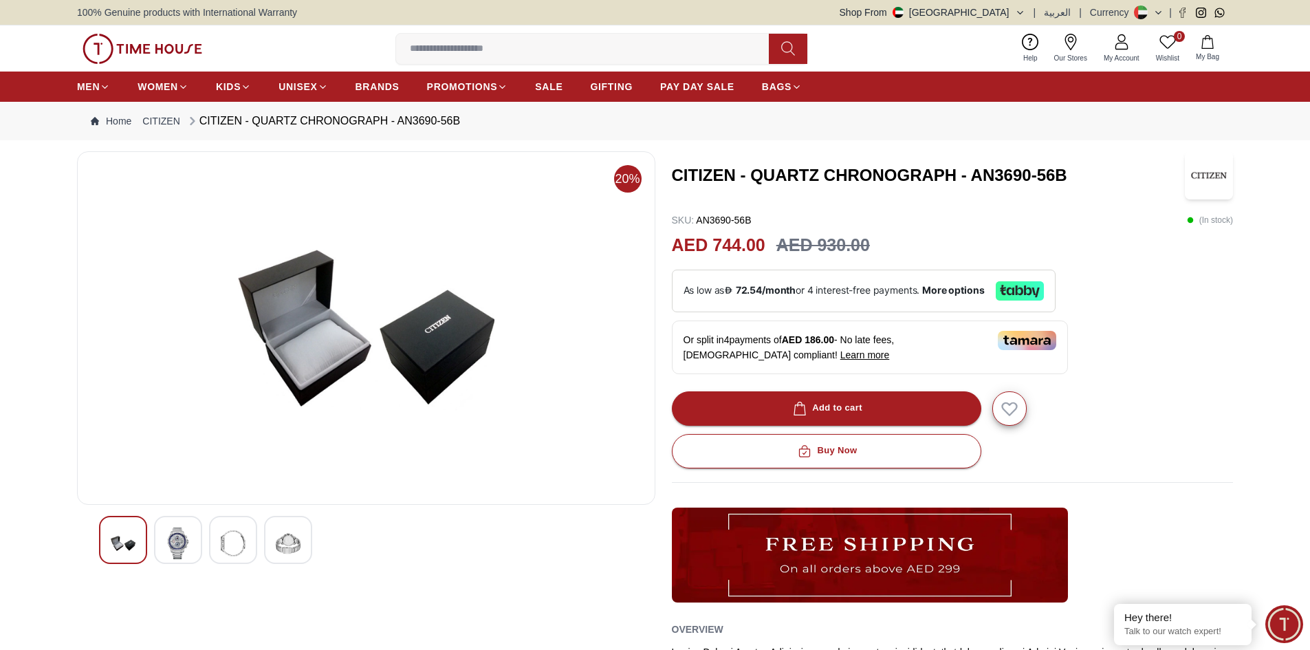
click at [278, 551] on img at bounding box center [288, 543] width 25 height 32
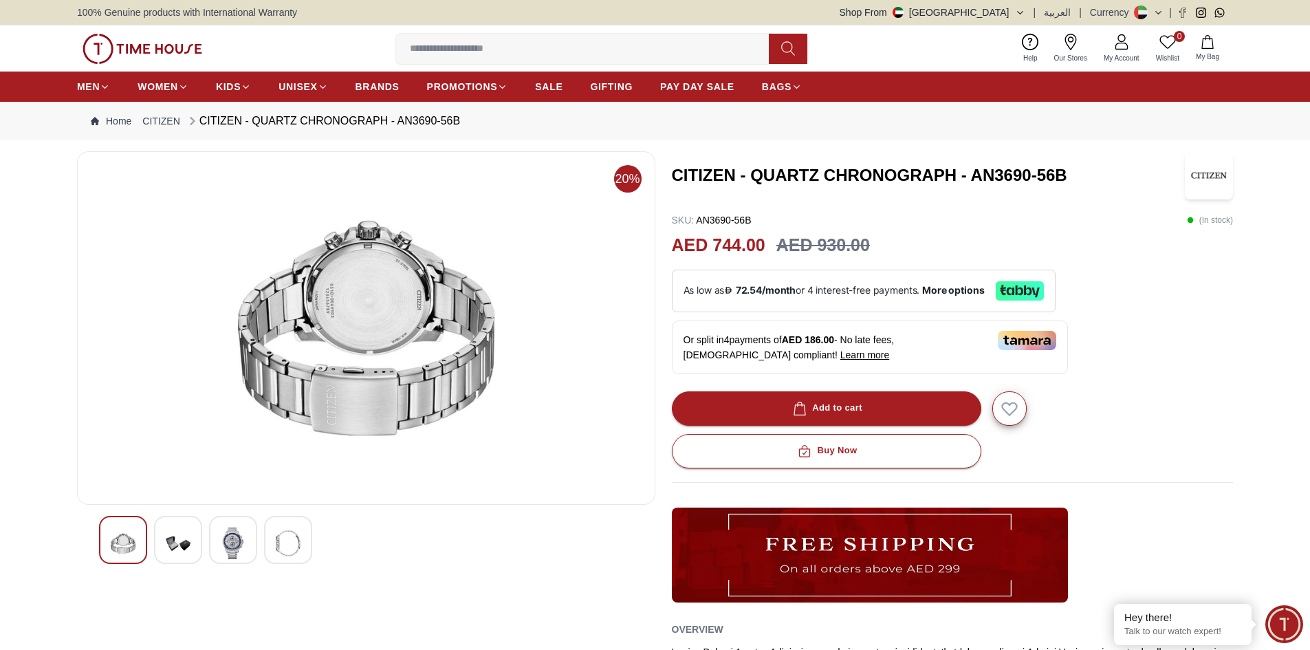
click at [138, 536] on div at bounding box center [123, 540] width 48 height 48
click at [180, 551] on img at bounding box center [178, 543] width 25 height 32
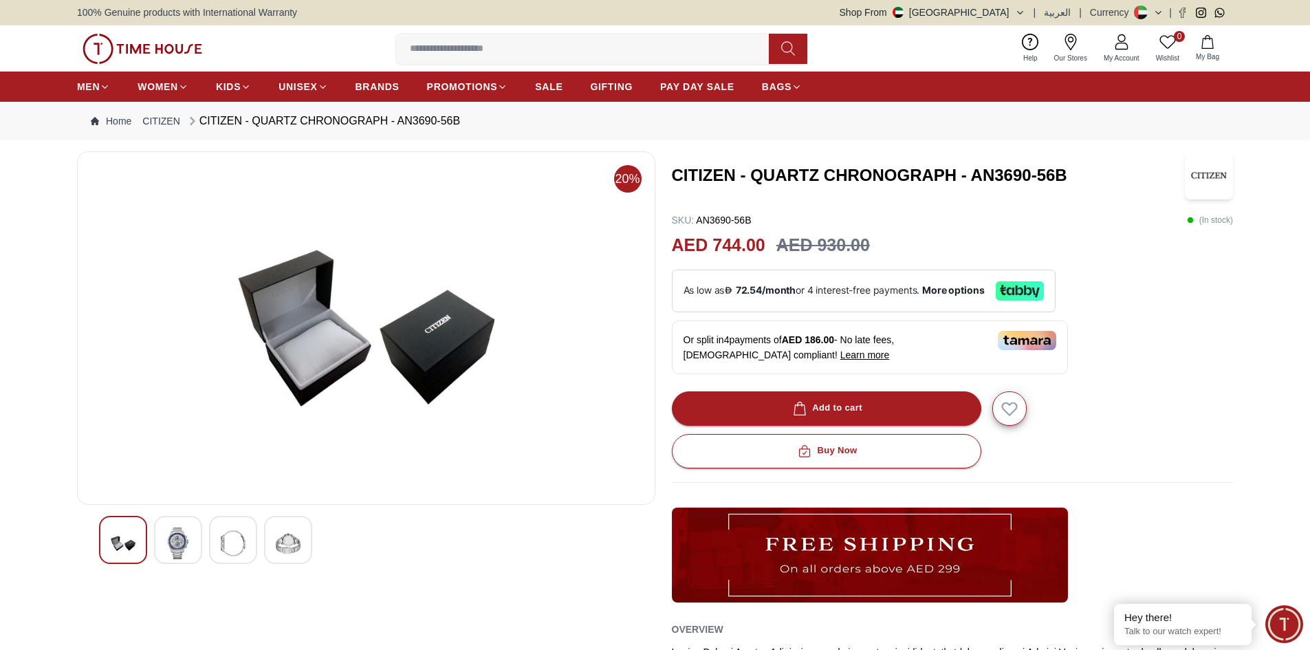
click at [210, 554] on div at bounding box center [233, 540] width 48 height 48
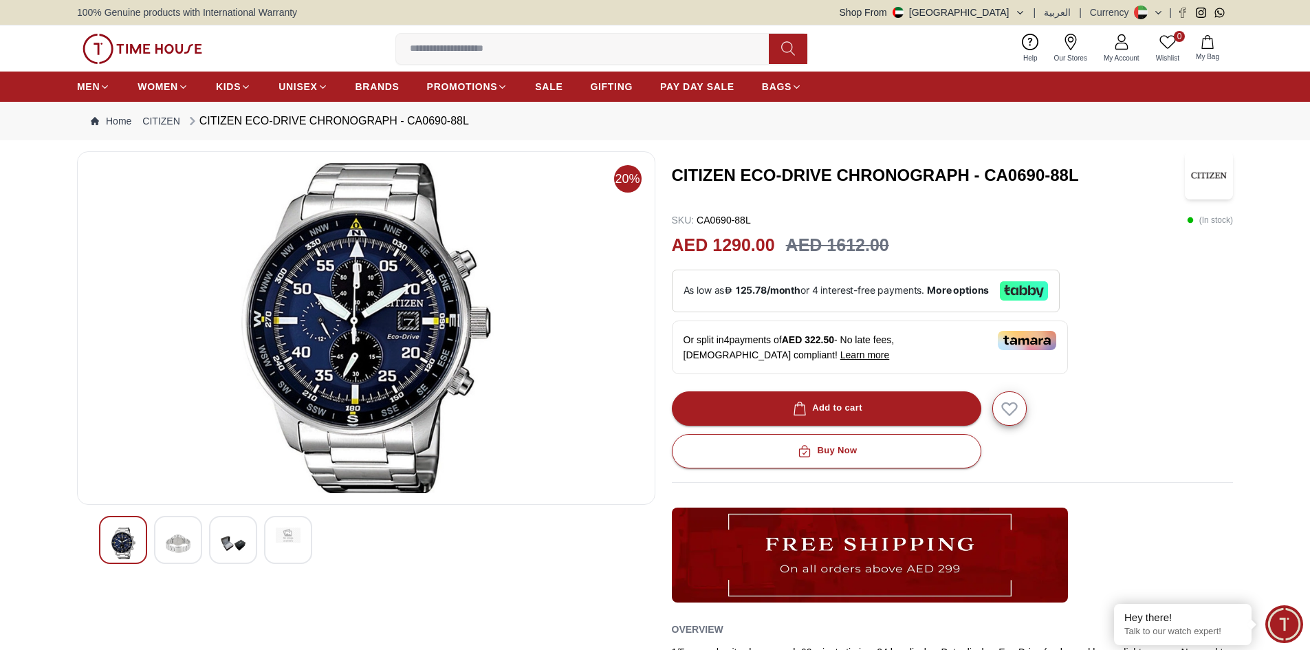
click at [179, 543] on img at bounding box center [178, 543] width 25 height 32
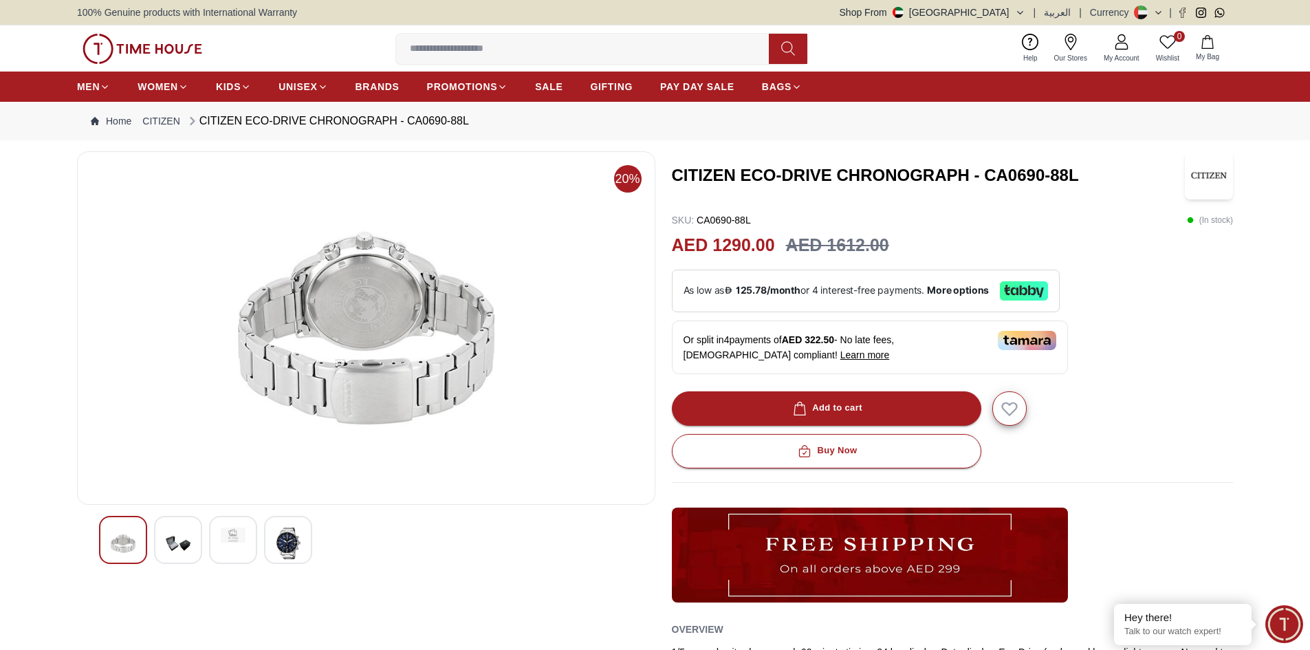
click at [238, 538] on img at bounding box center [233, 534] width 25 height 15
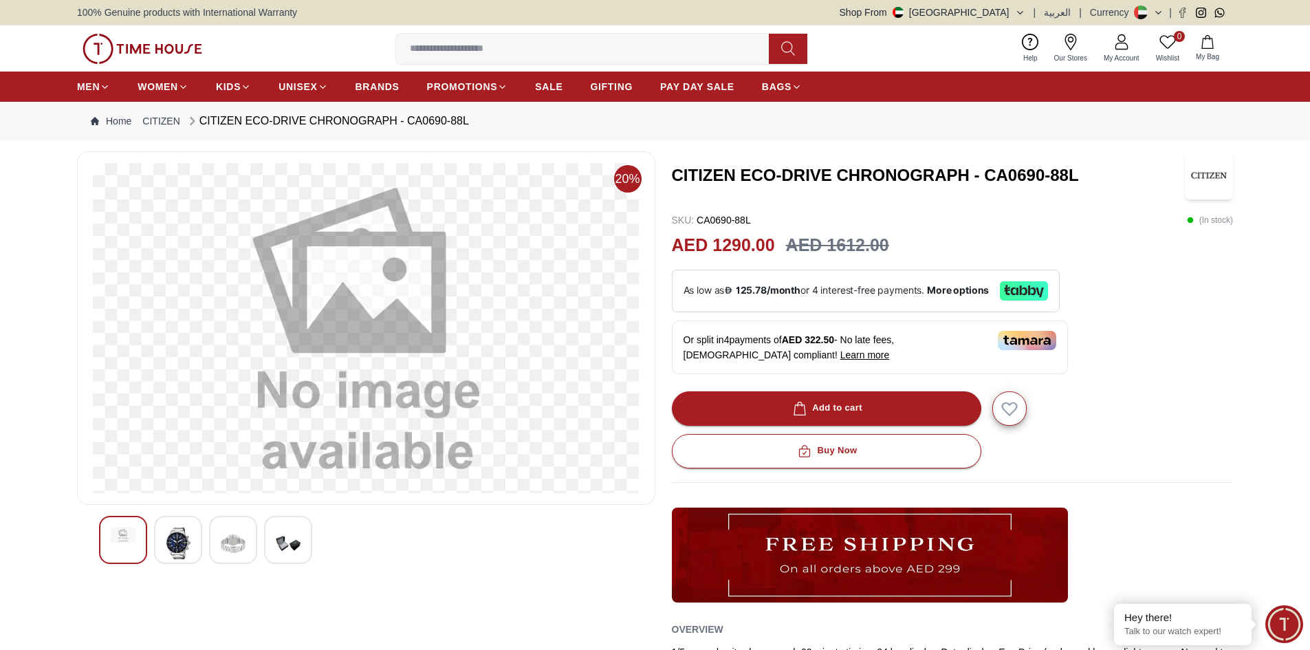
click at [281, 539] on img at bounding box center [288, 543] width 25 height 32
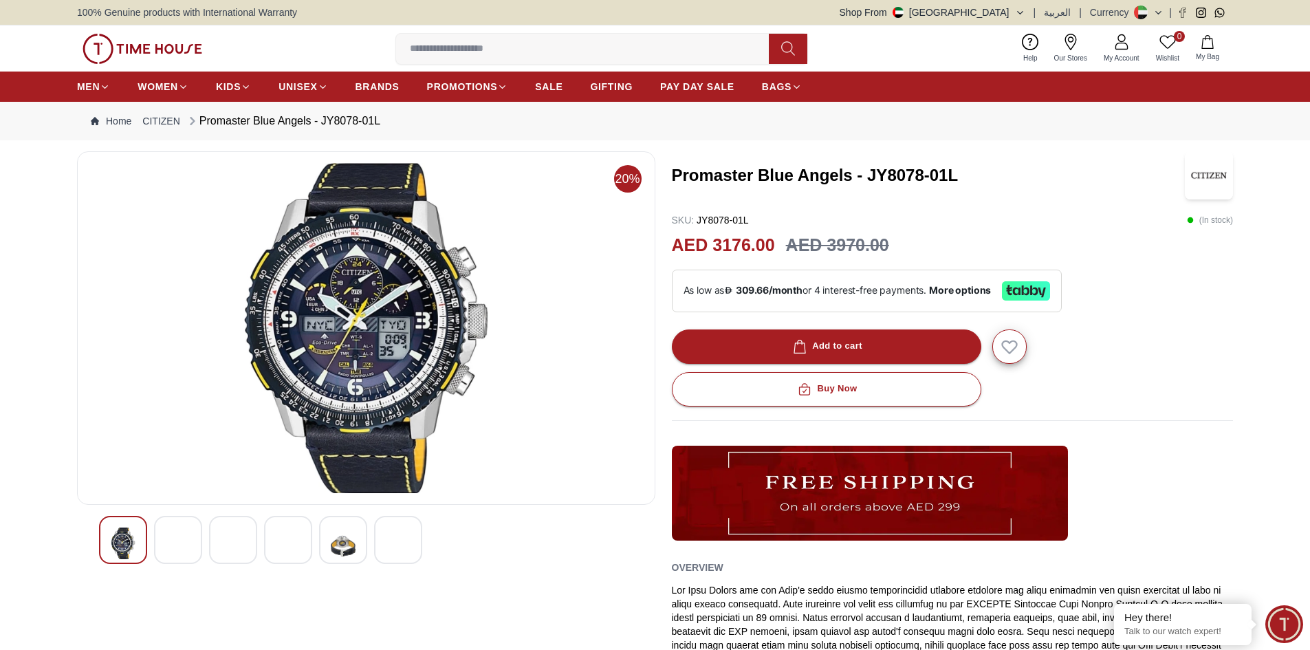
click at [179, 550] on img at bounding box center [178, 545] width 25 height 37
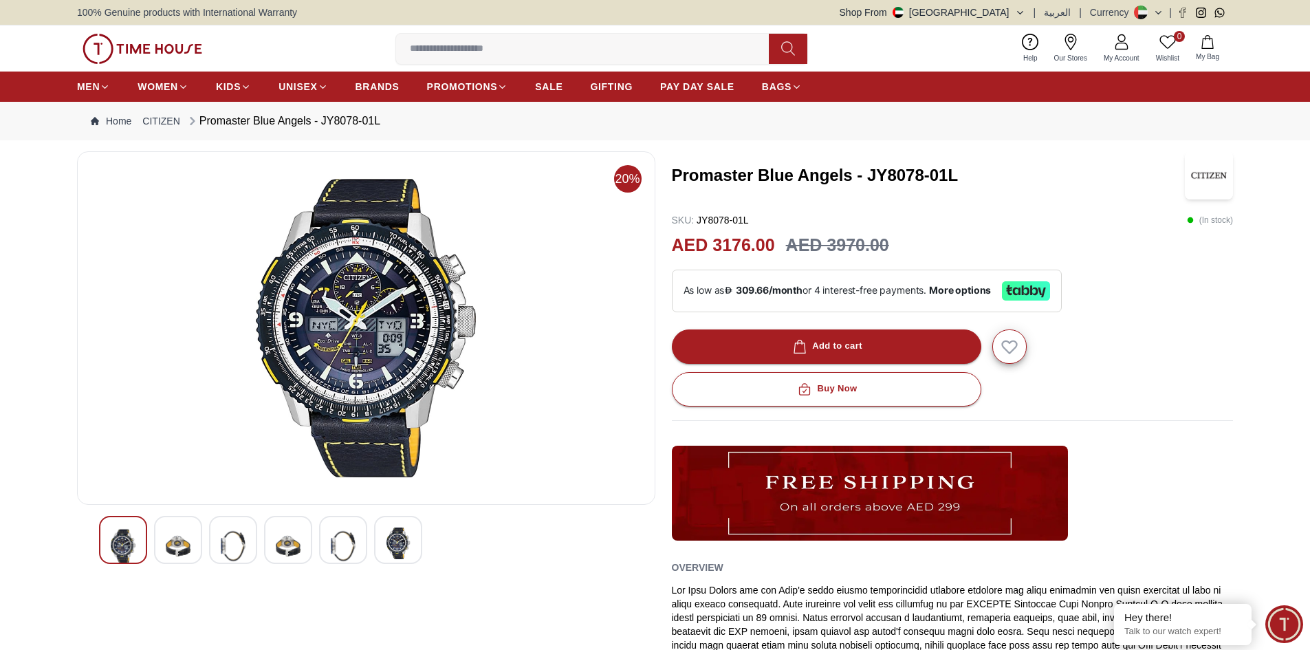
click at [235, 553] on img at bounding box center [233, 545] width 25 height 37
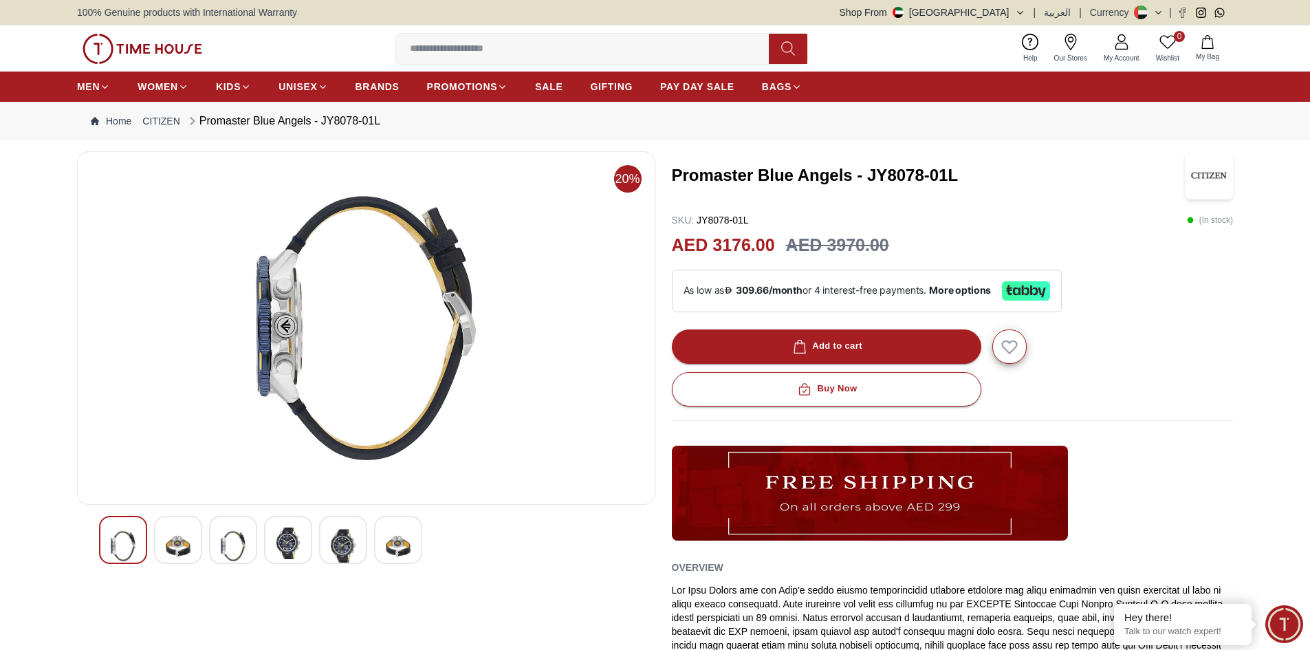
click at [283, 555] on img at bounding box center [288, 543] width 25 height 32
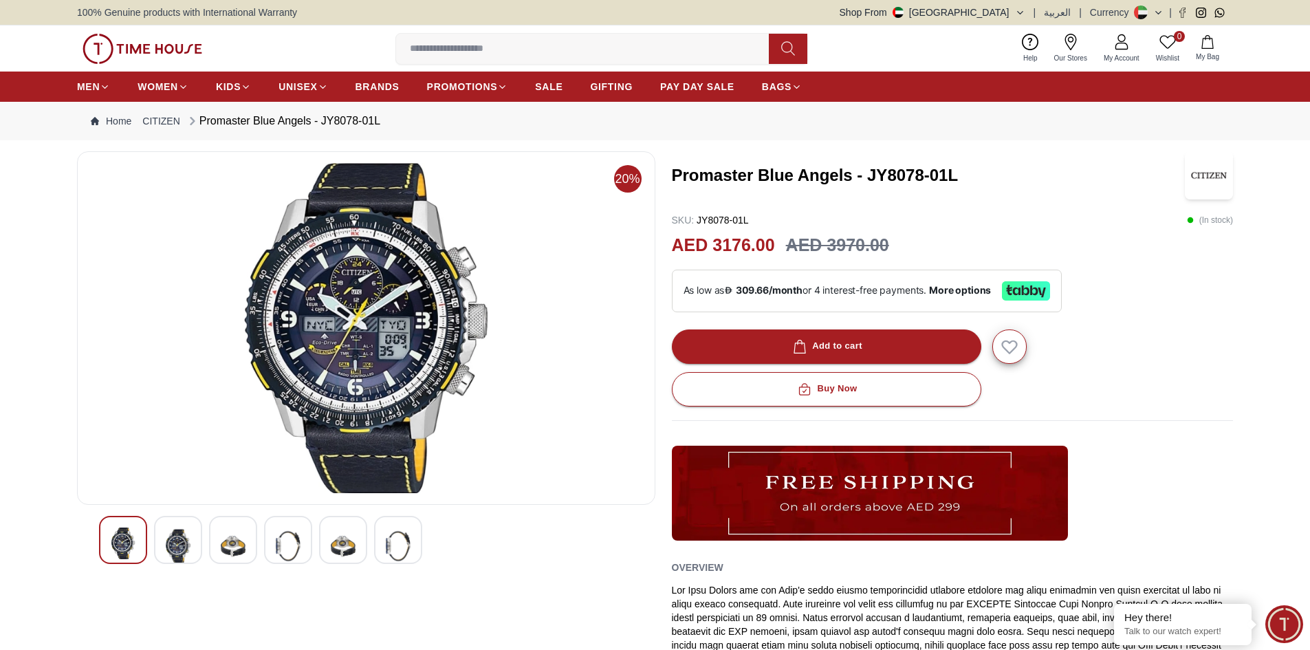
click at [179, 558] on img at bounding box center [178, 545] width 25 height 37
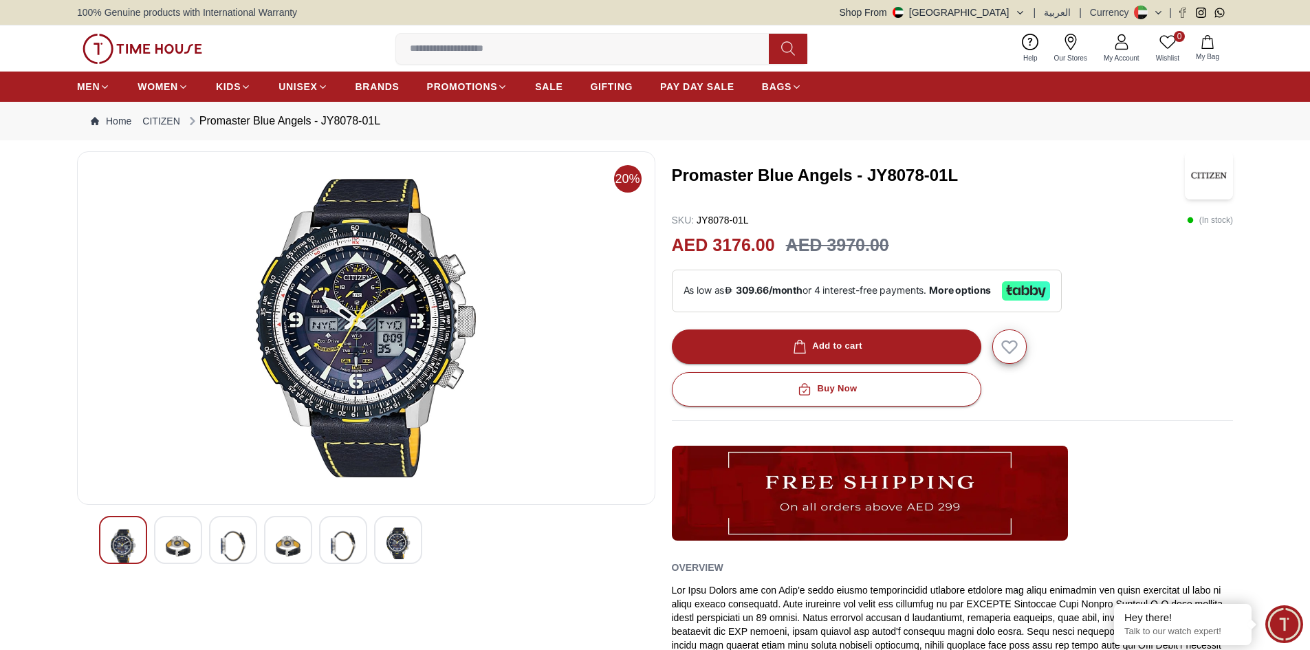
click at [233, 548] on img at bounding box center [233, 545] width 25 height 37
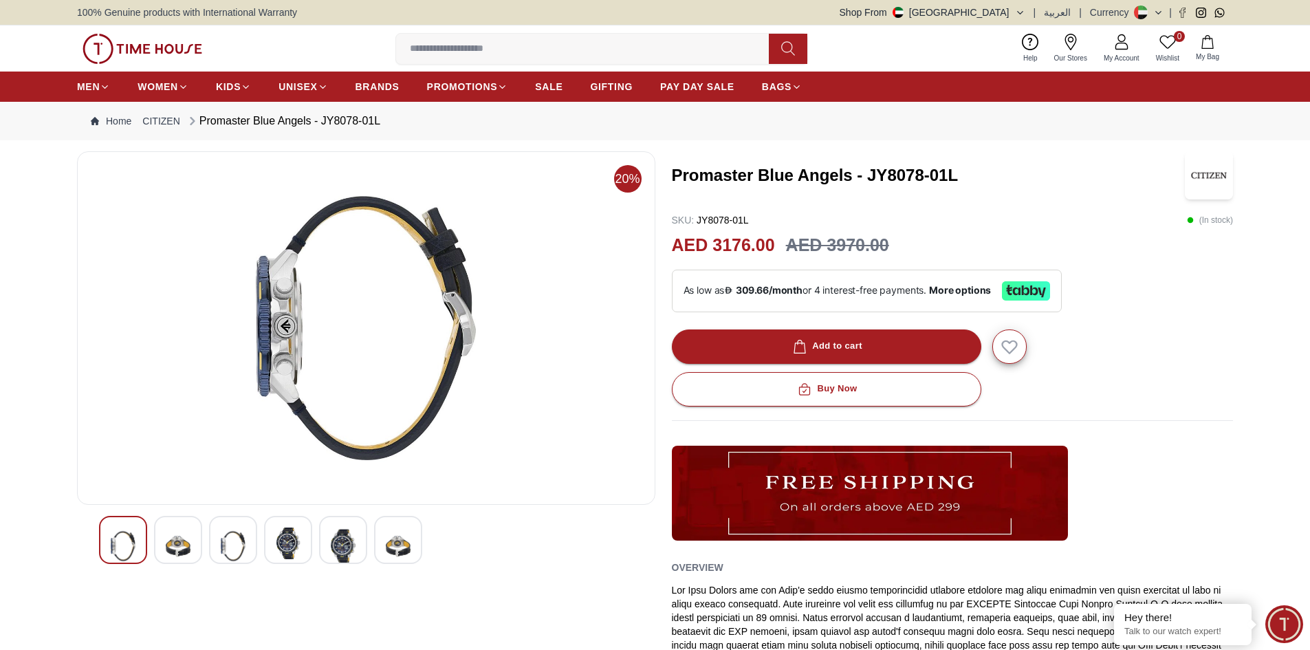
click at [285, 546] on img at bounding box center [288, 543] width 25 height 32
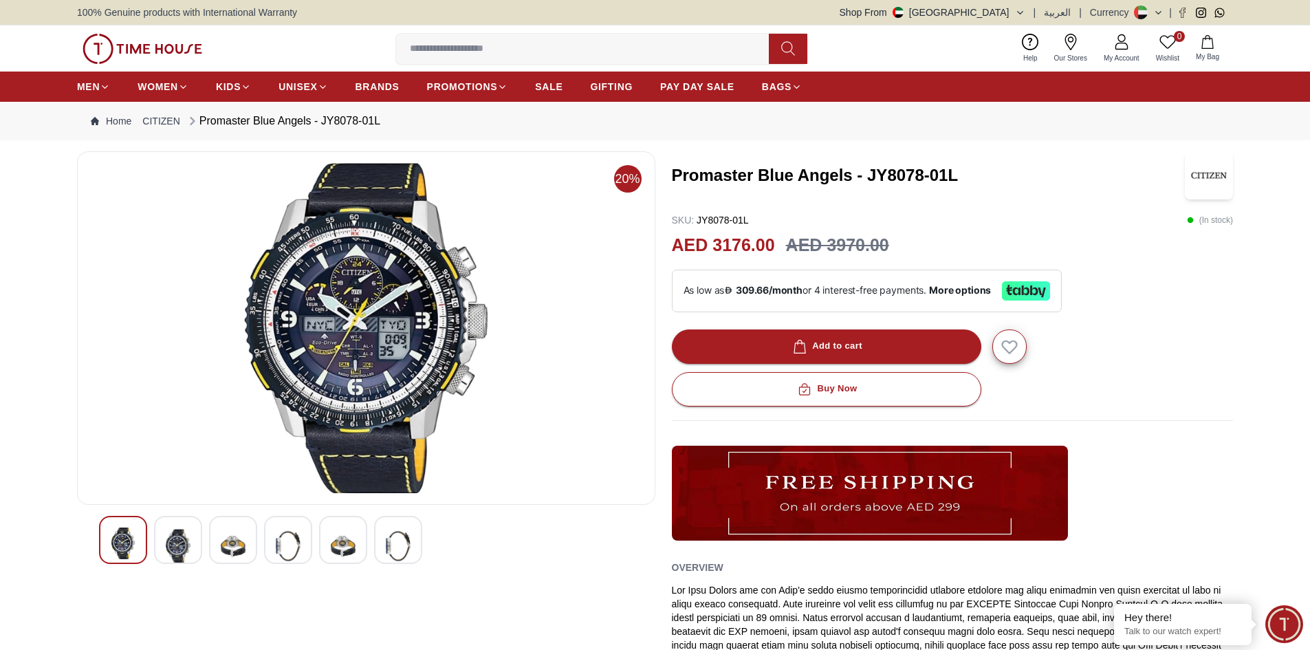
click at [342, 548] on img at bounding box center [343, 545] width 25 height 37
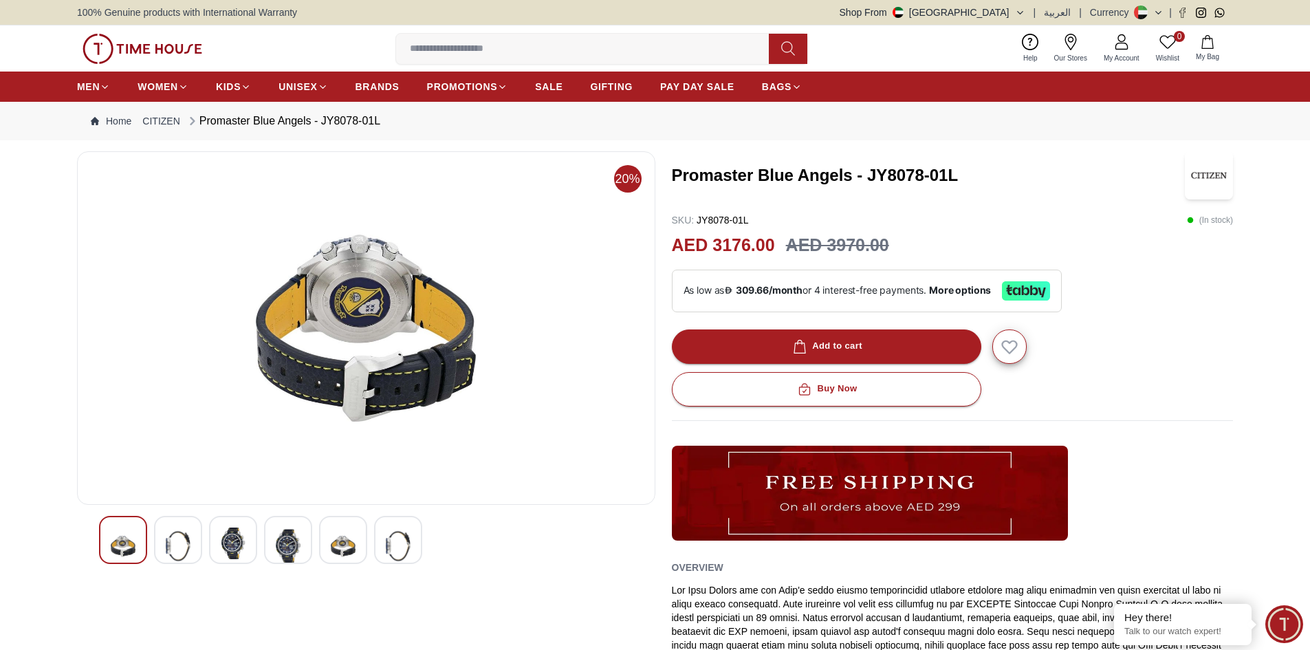
click at [395, 543] on img at bounding box center [398, 545] width 25 height 37
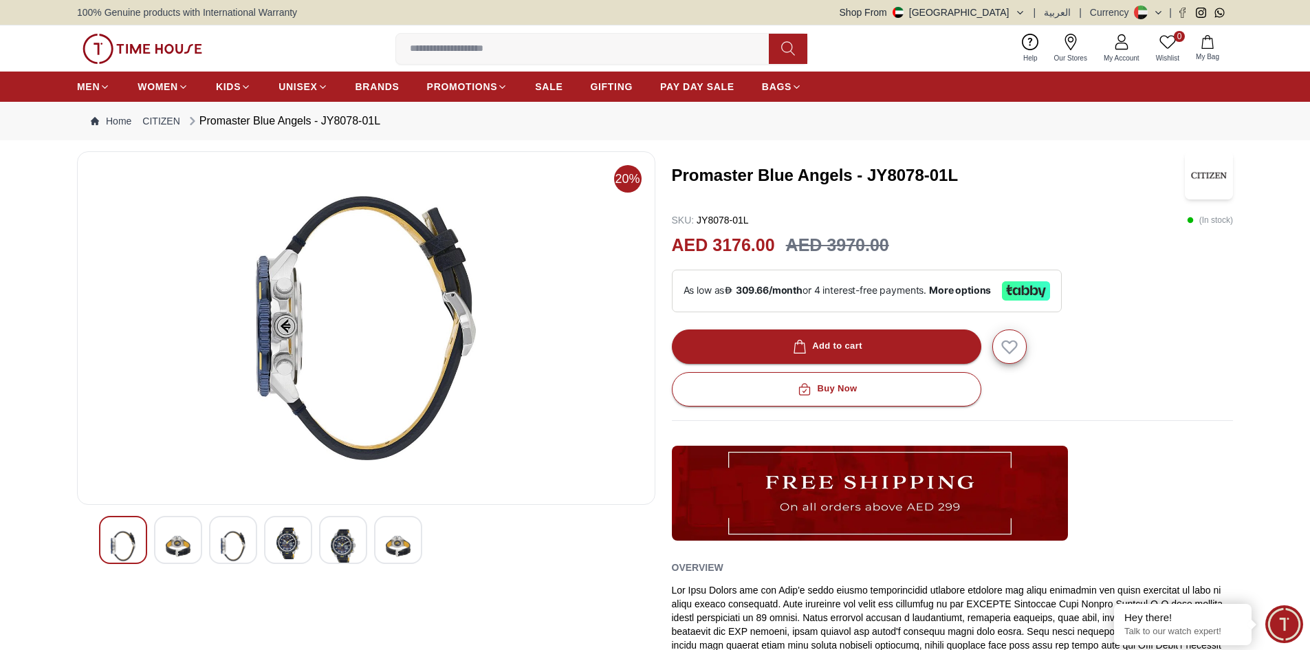
click at [337, 538] on img at bounding box center [343, 545] width 25 height 37
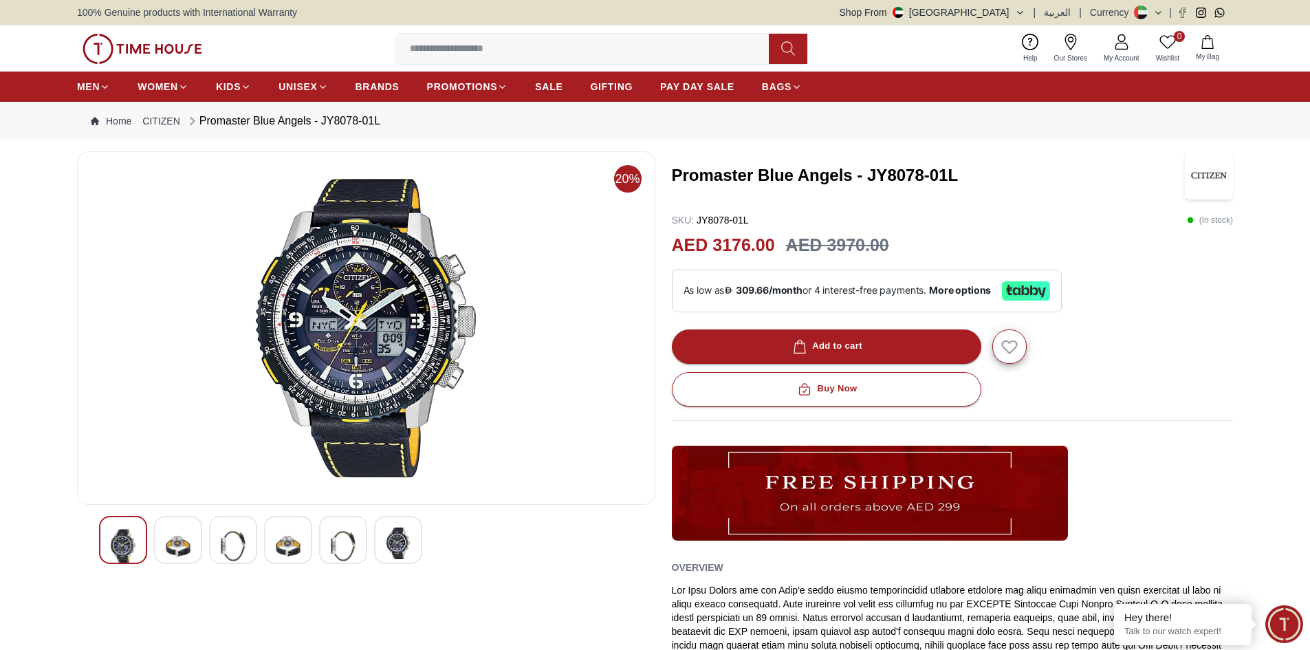
click at [380, 547] on div at bounding box center [398, 540] width 48 height 48
